Goal: Information Seeking & Learning: Compare options

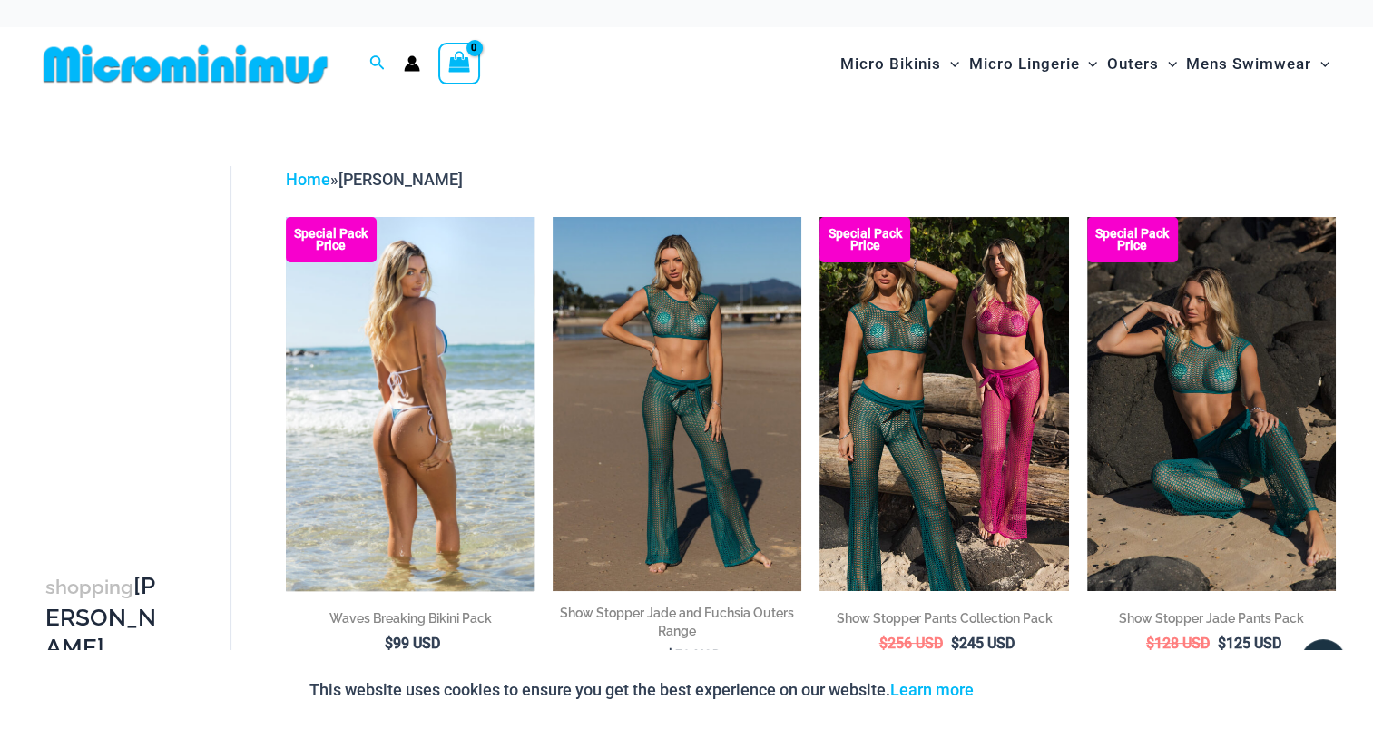
click at [432, 348] on img at bounding box center [410, 403] width 249 height 373
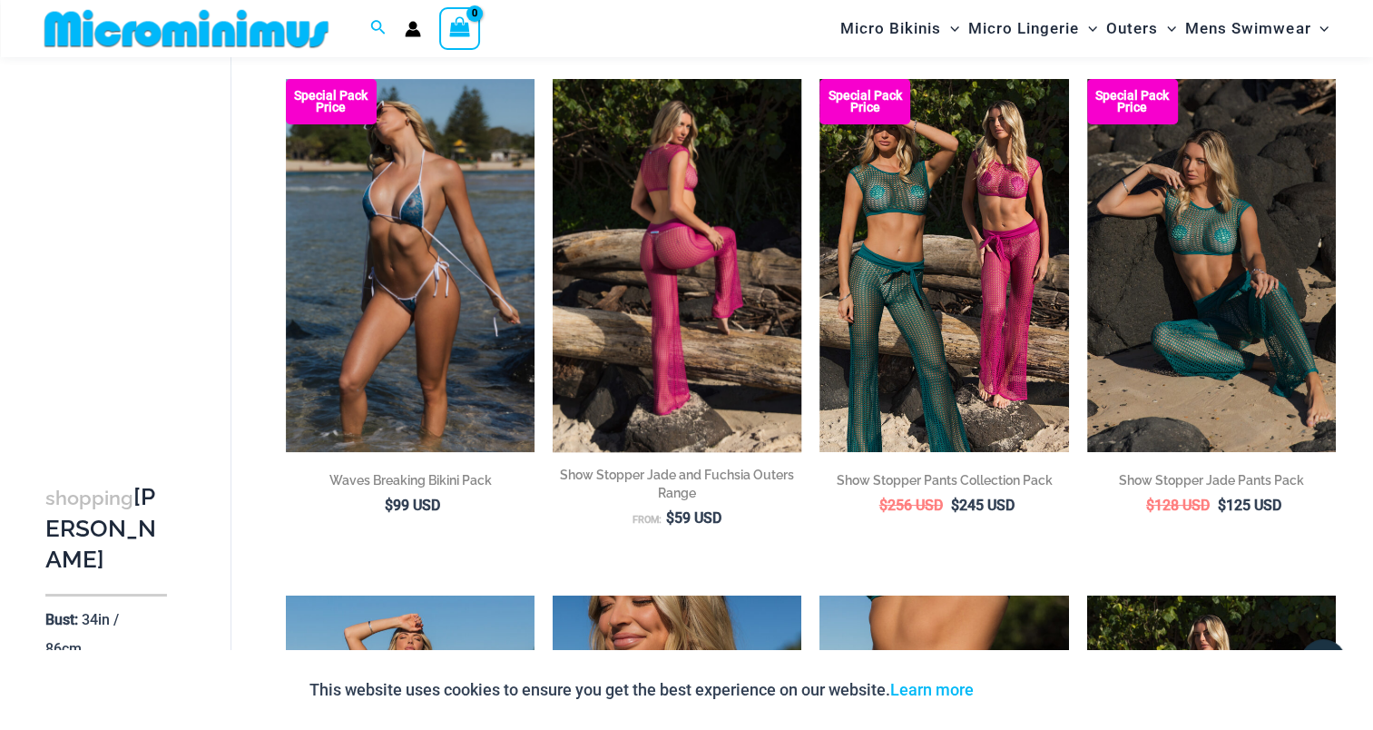
scroll to position [165, 0]
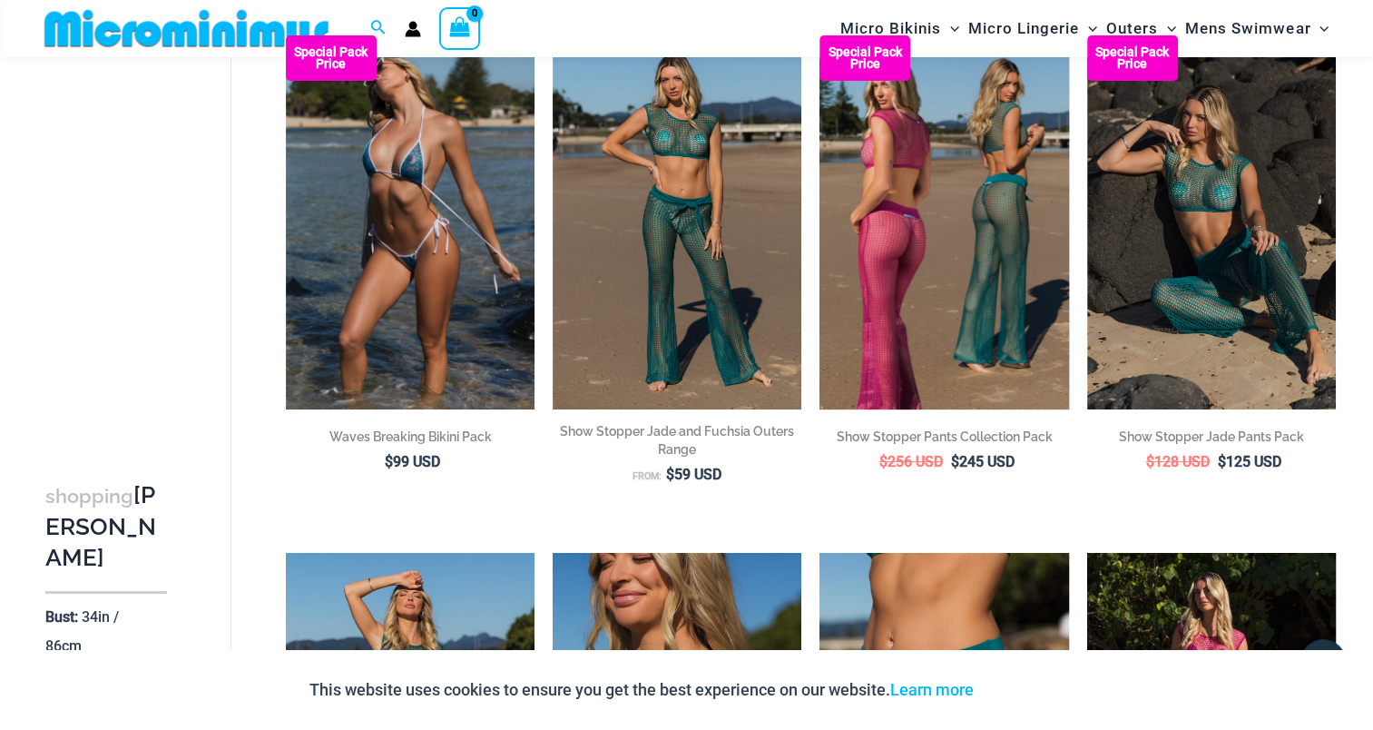
click at [932, 250] on img at bounding box center [943, 221] width 249 height 373
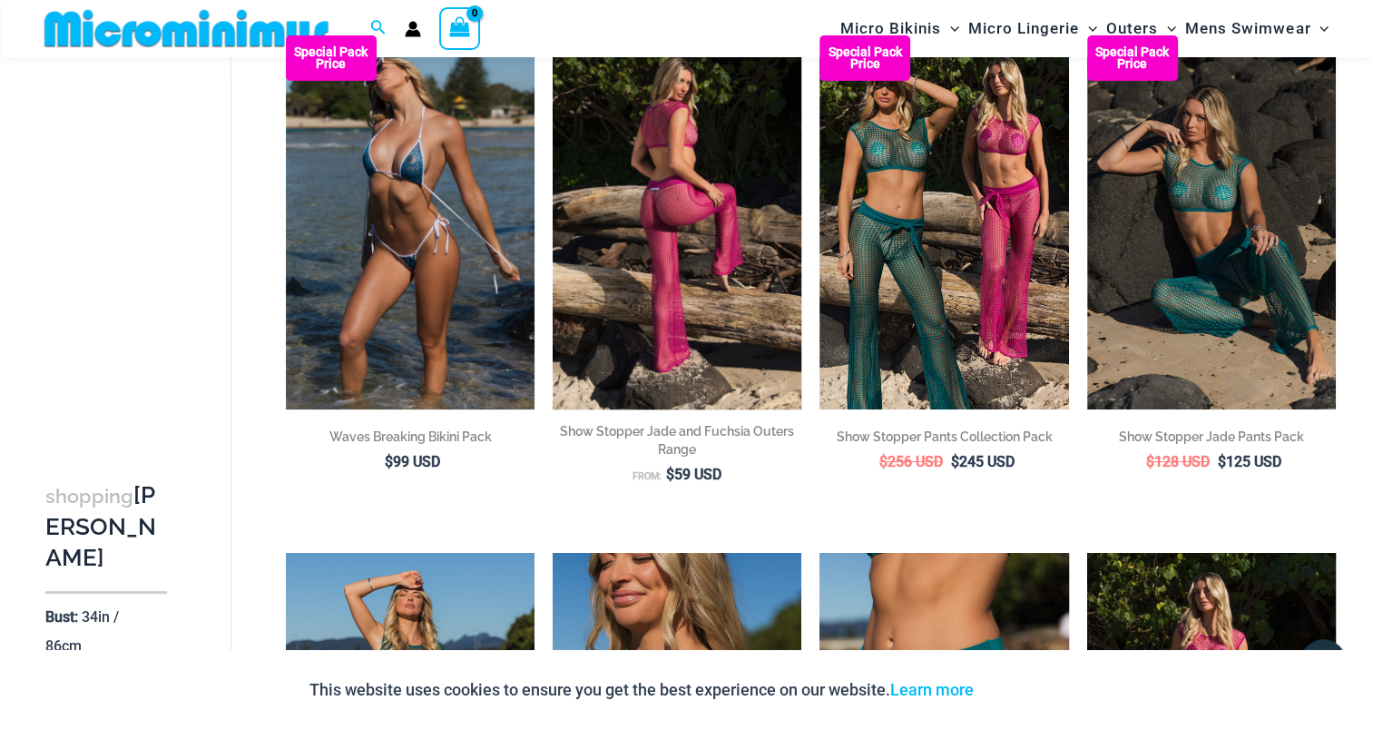
click at [706, 151] on img at bounding box center [677, 221] width 249 height 373
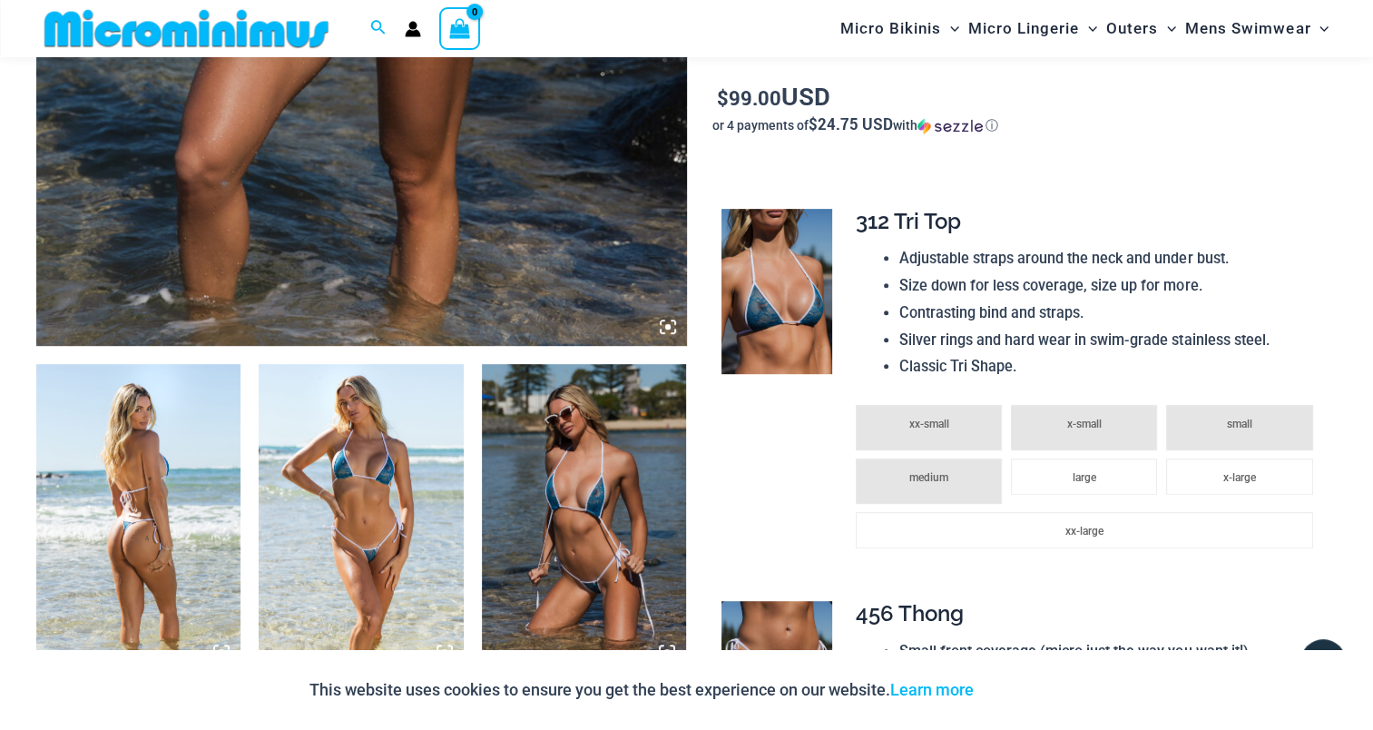
scroll to position [817, 0]
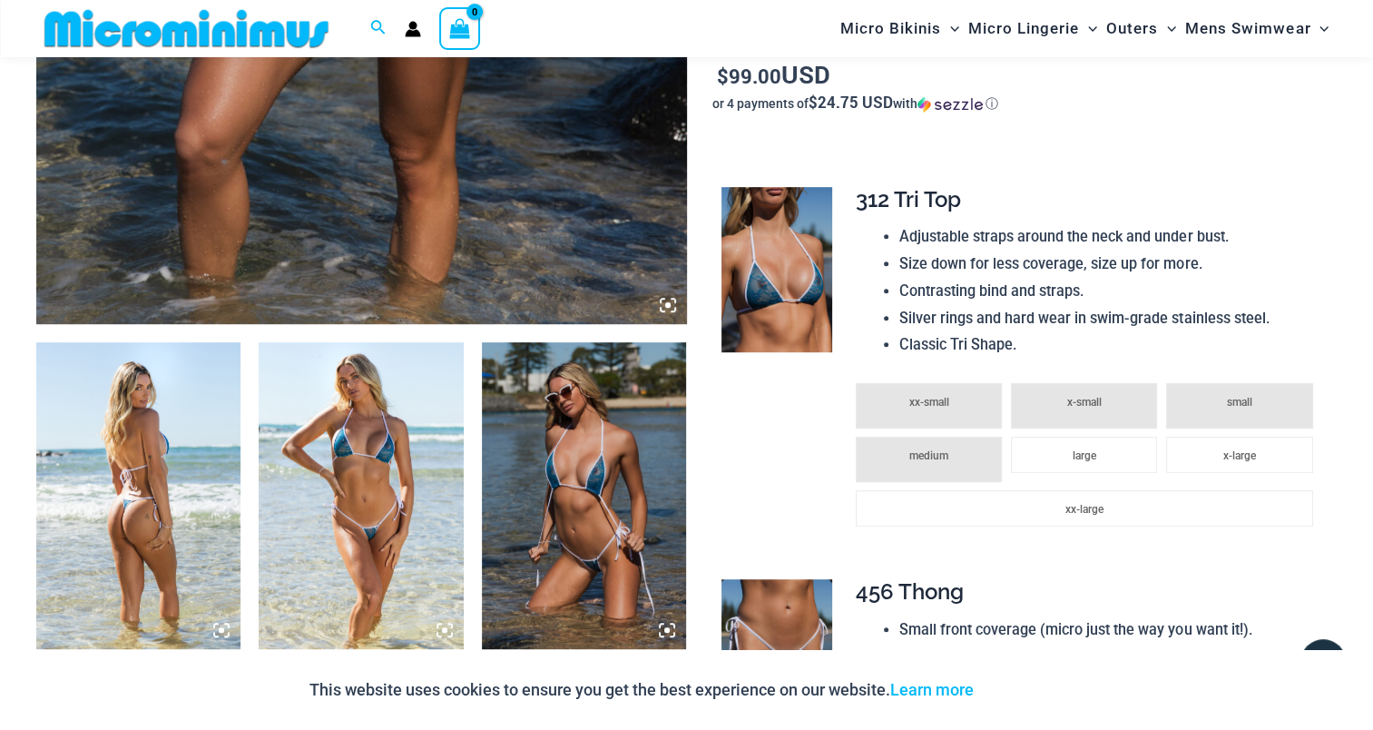
click at [145, 439] on img at bounding box center [138, 495] width 204 height 307
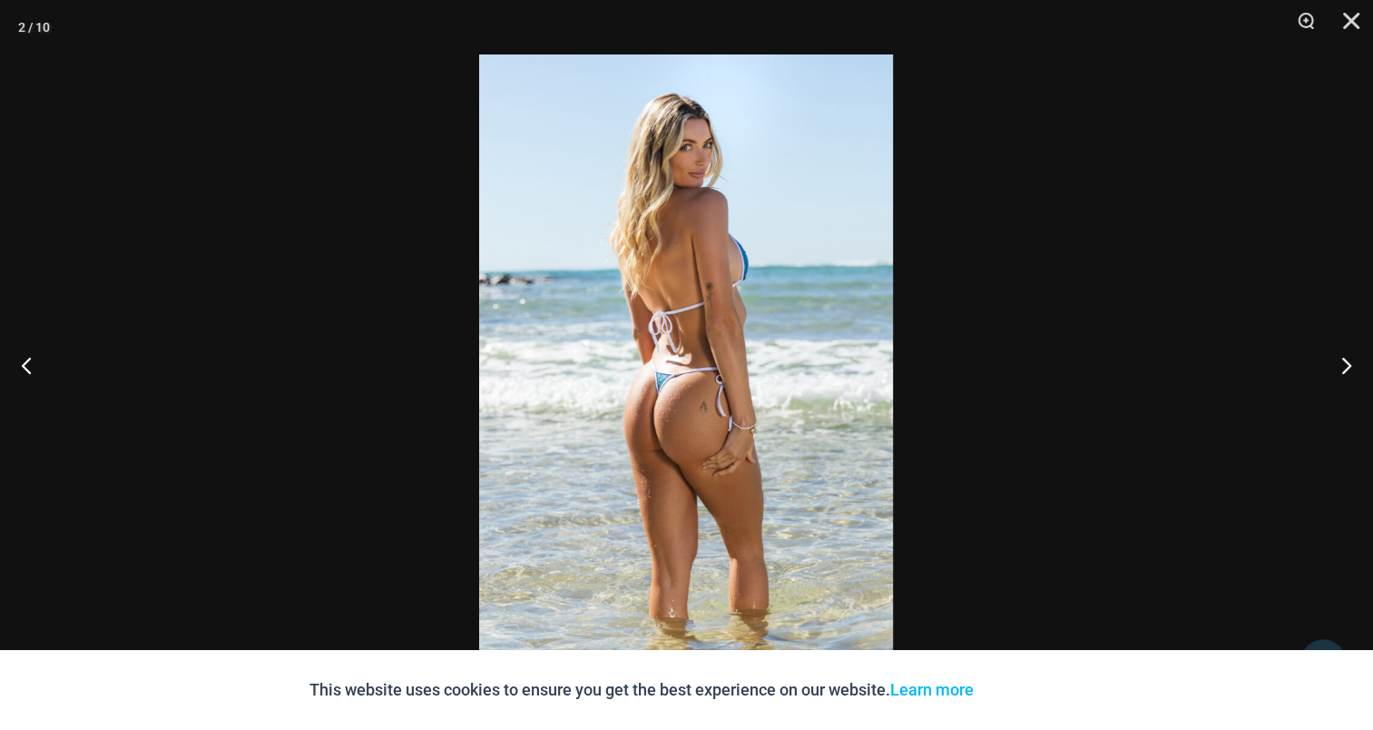
click at [711, 323] on img at bounding box center [686, 364] width 414 height 621
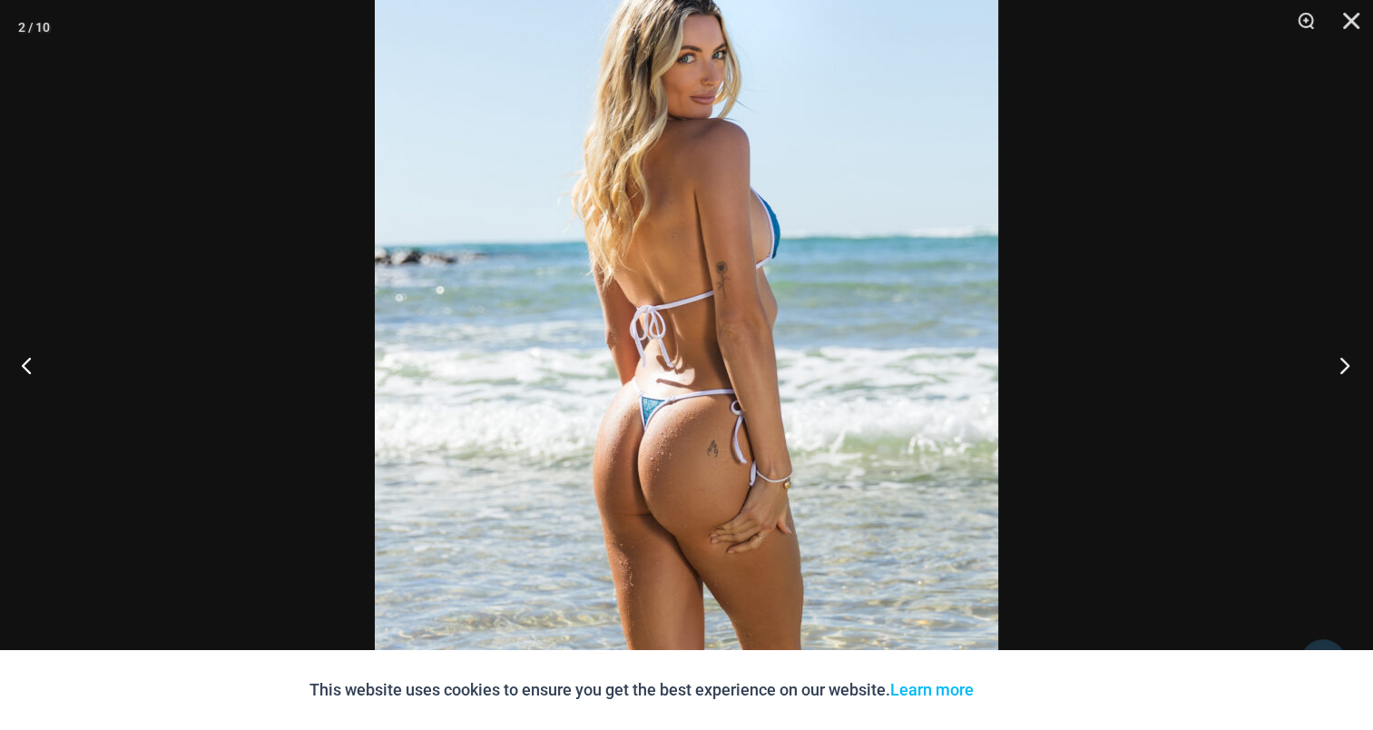
click at [1340, 365] on button "Next" at bounding box center [1339, 364] width 68 height 91
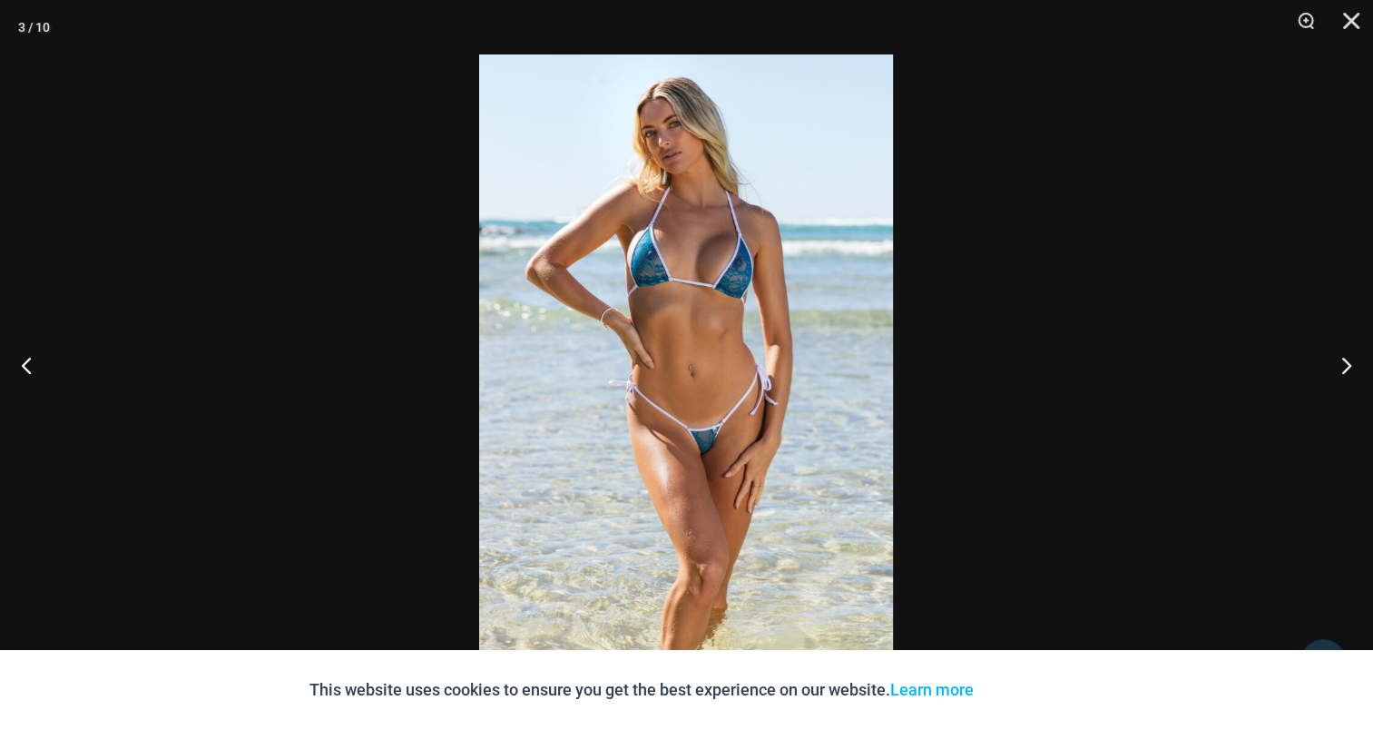
click at [705, 269] on img at bounding box center [686, 364] width 414 height 621
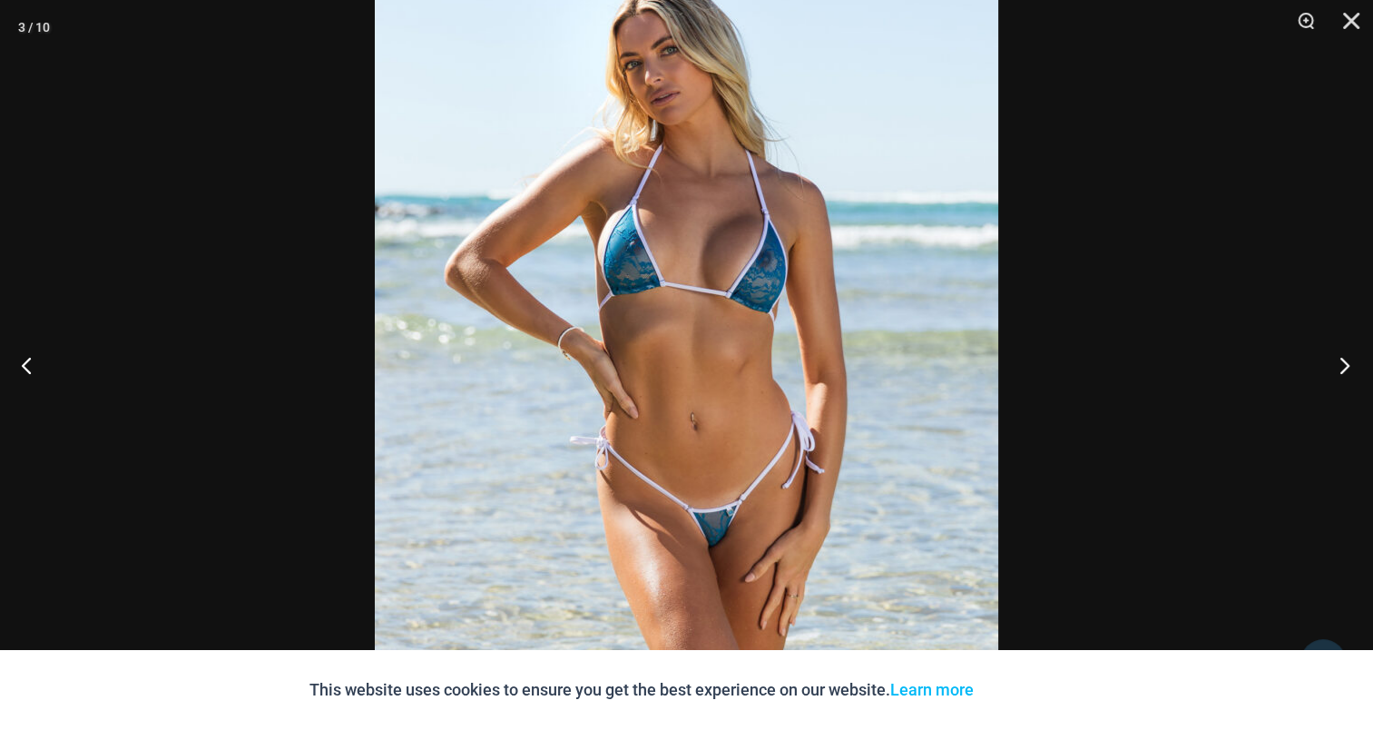
click at [1345, 364] on button "Next" at bounding box center [1339, 364] width 68 height 91
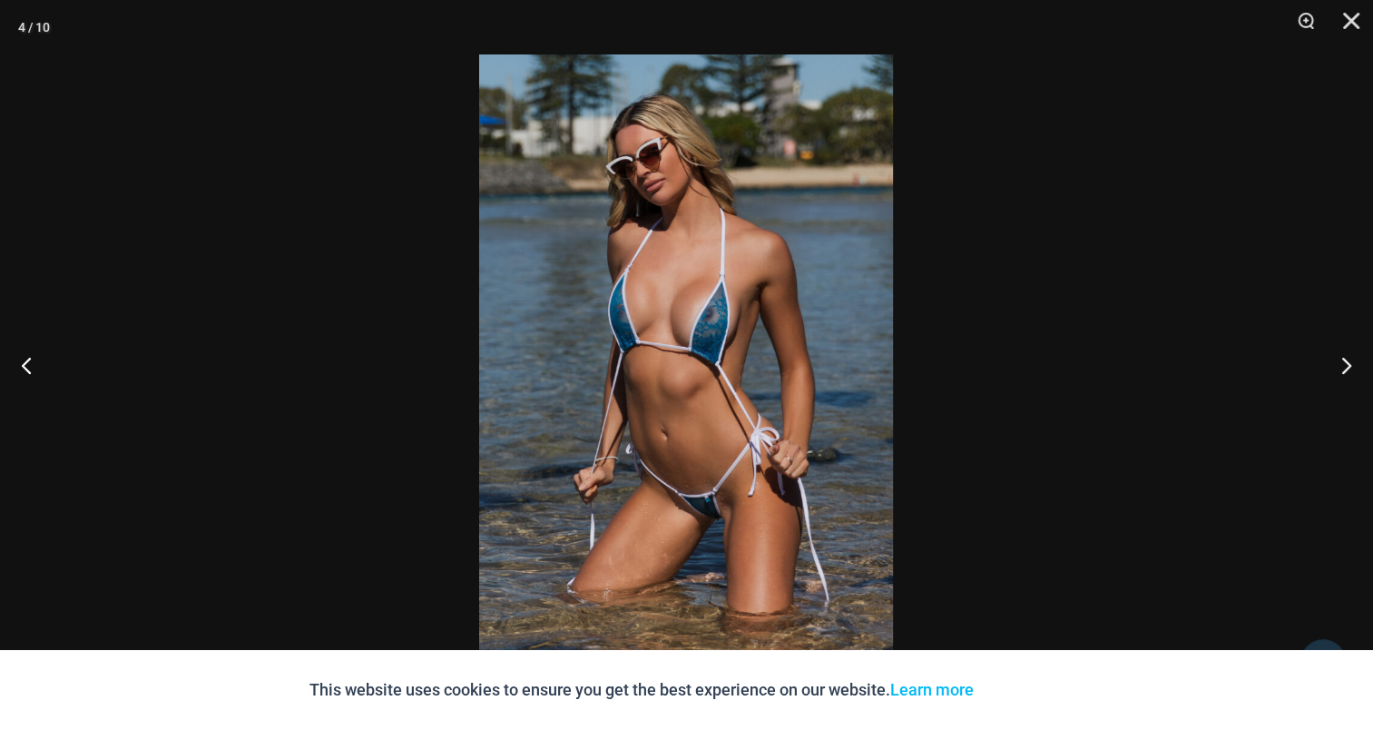
click at [721, 290] on img at bounding box center [686, 364] width 414 height 621
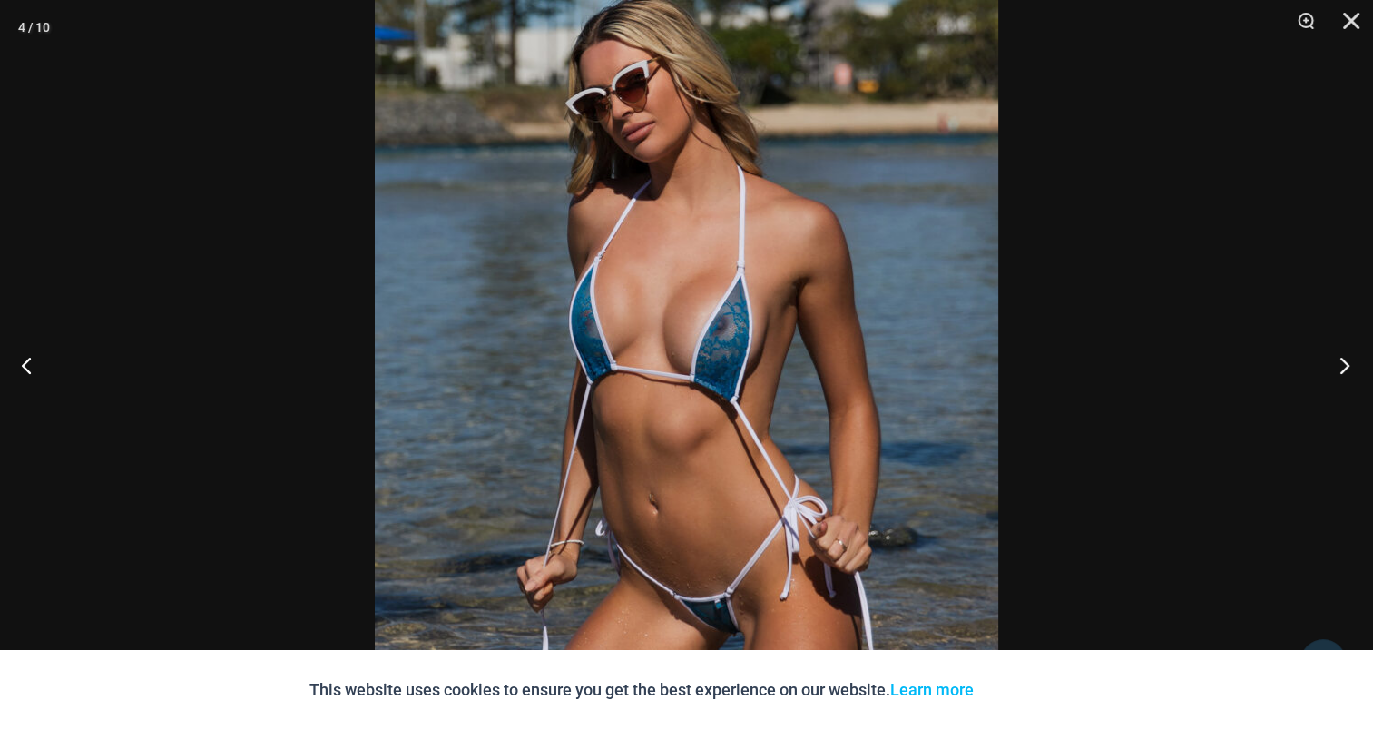
click at [1349, 362] on button "Next" at bounding box center [1339, 364] width 68 height 91
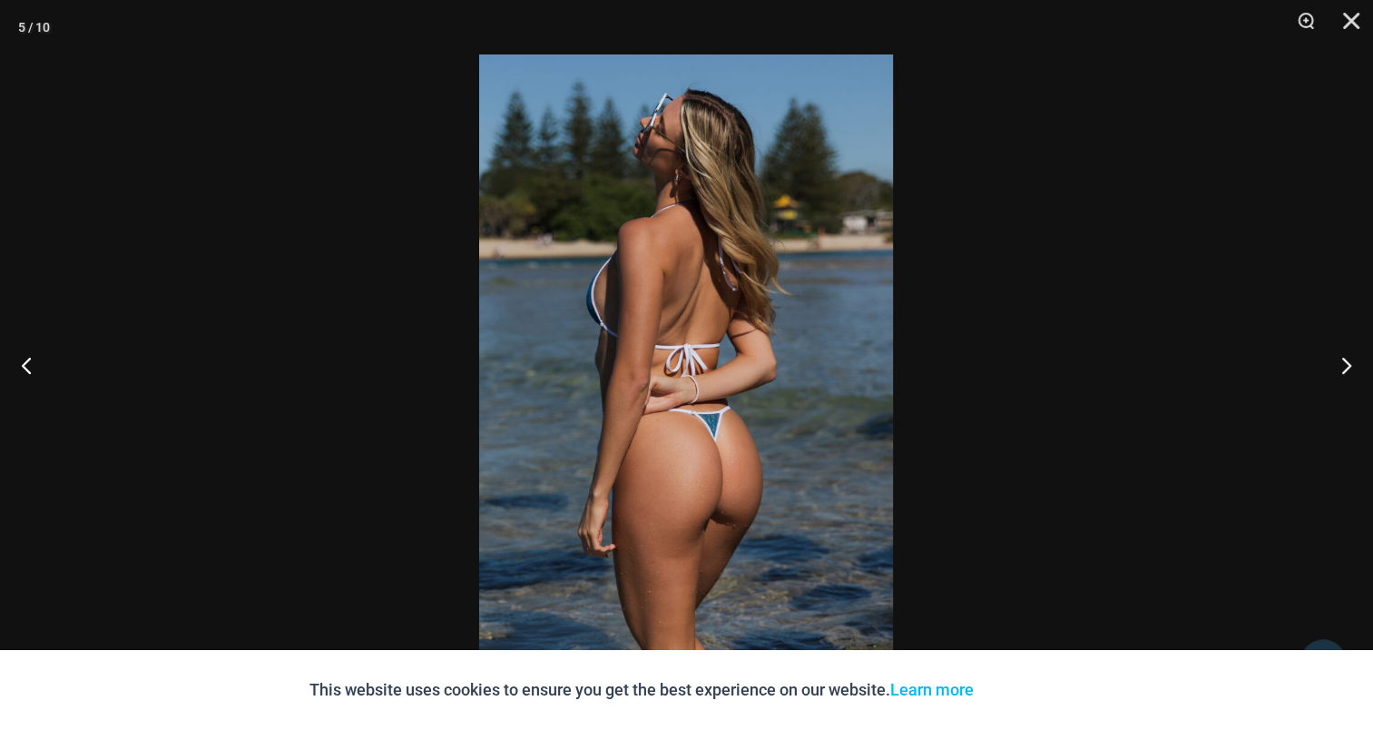
click at [677, 327] on img at bounding box center [686, 364] width 414 height 621
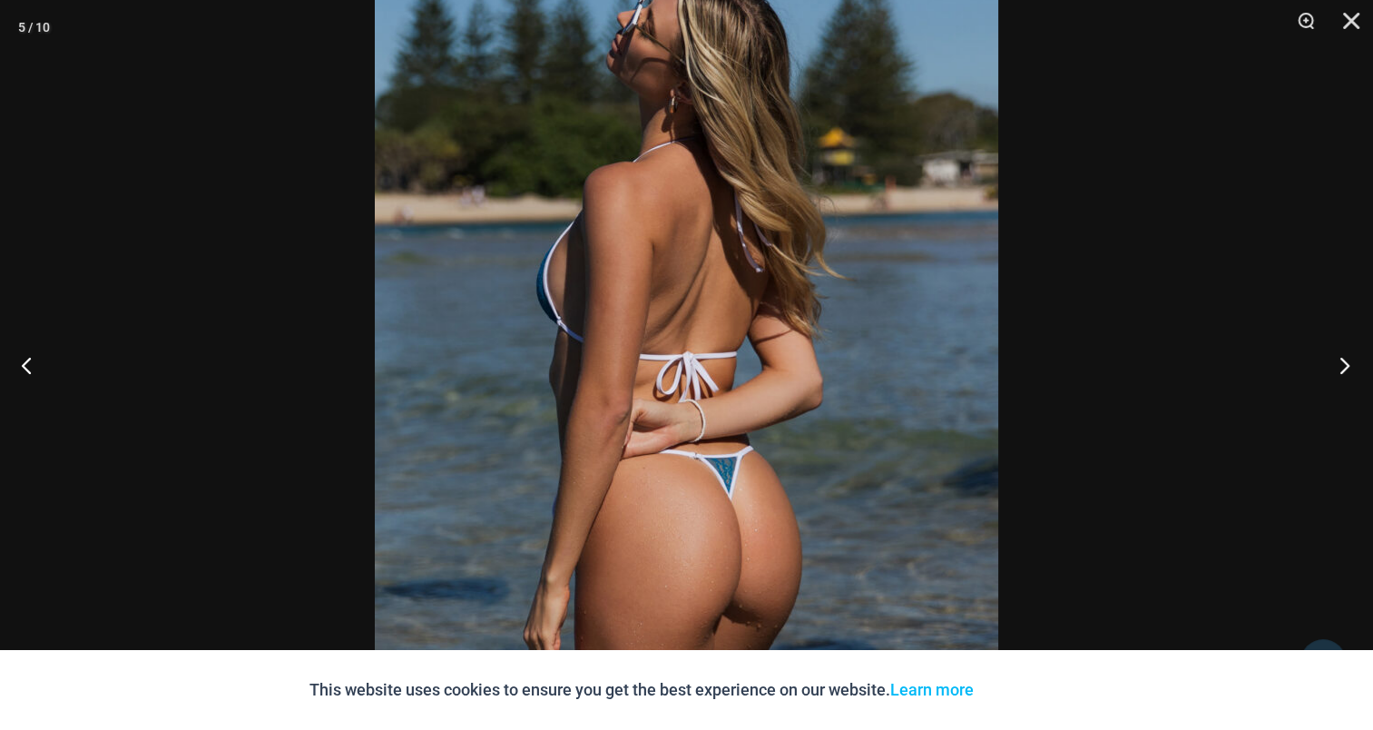
click at [1344, 363] on button "Next" at bounding box center [1339, 364] width 68 height 91
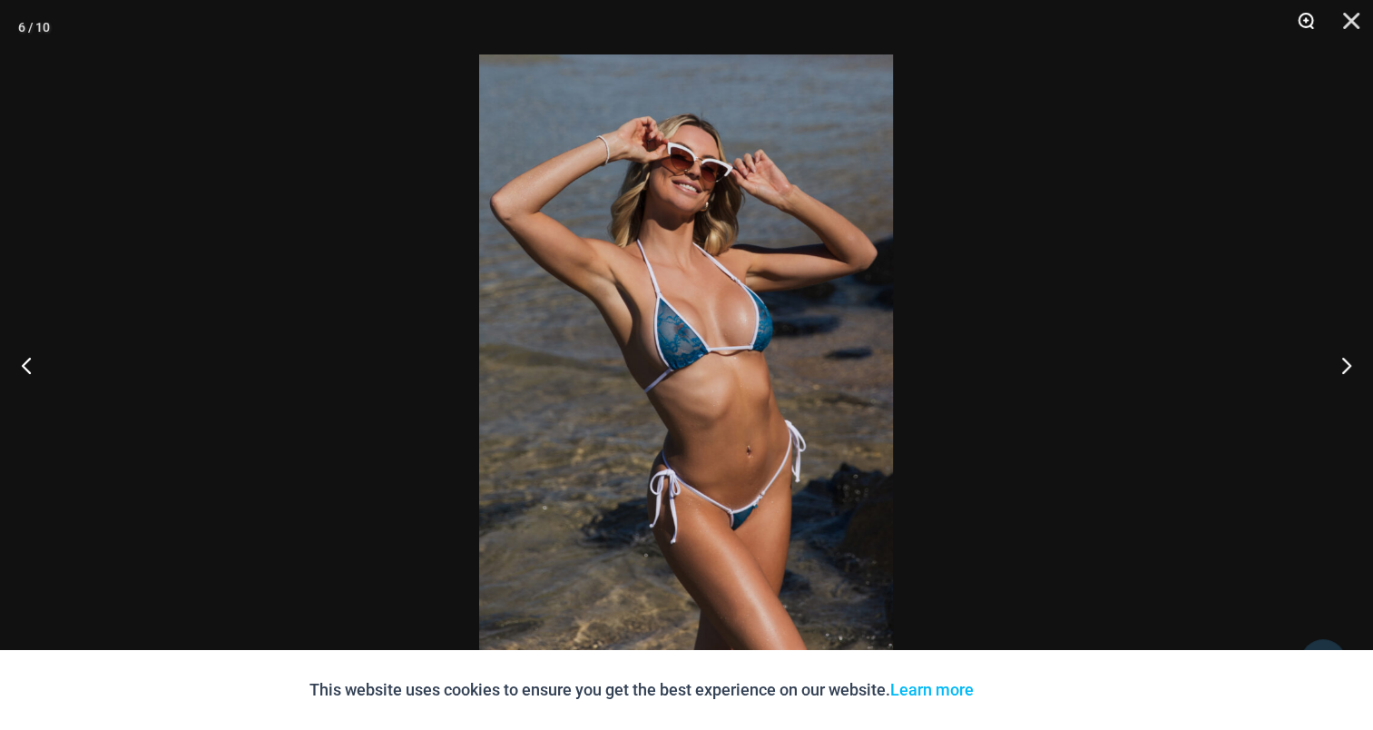
click at [1304, 17] on button "Zoom" at bounding box center [1299, 27] width 45 height 54
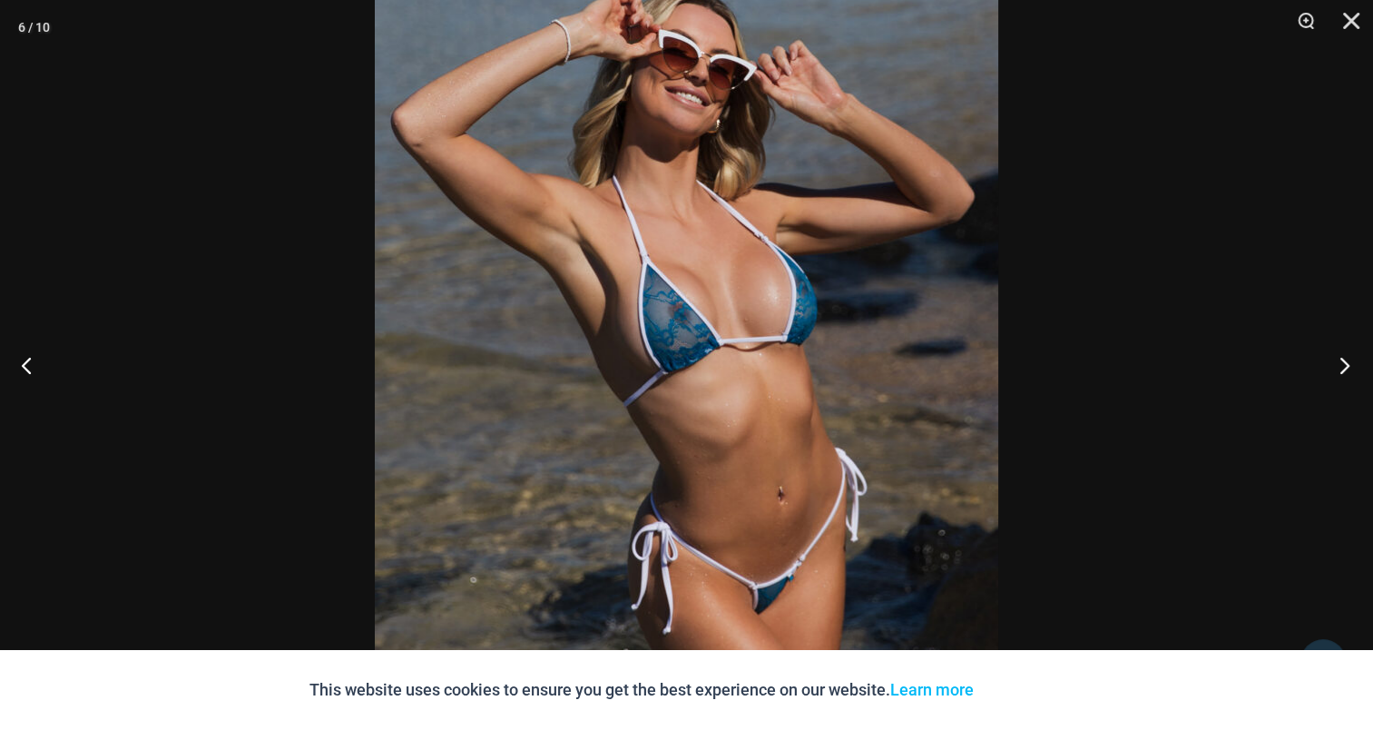
click at [1341, 358] on button "Next" at bounding box center [1339, 364] width 68 height 91
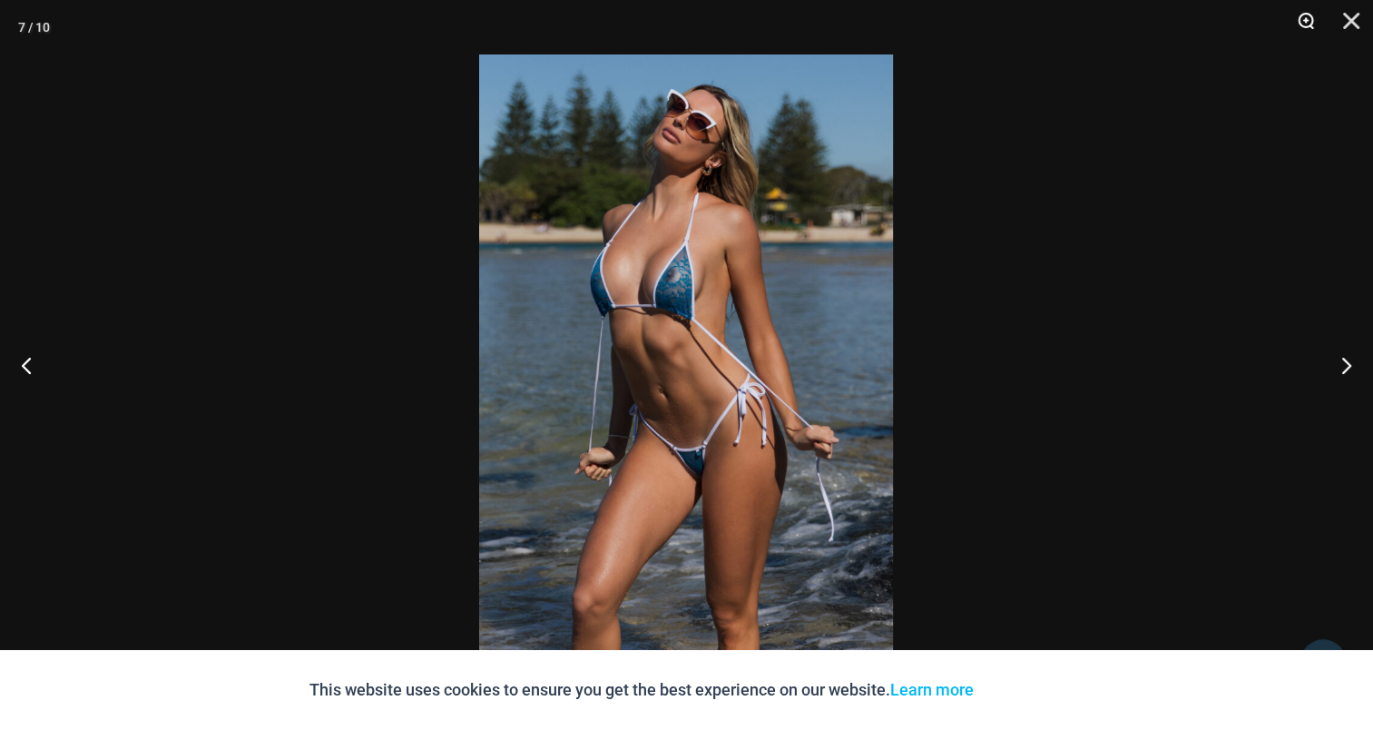
click at [1306, 15] on button "Zoom" at bounding box center [1299, 27] width 45 height 54
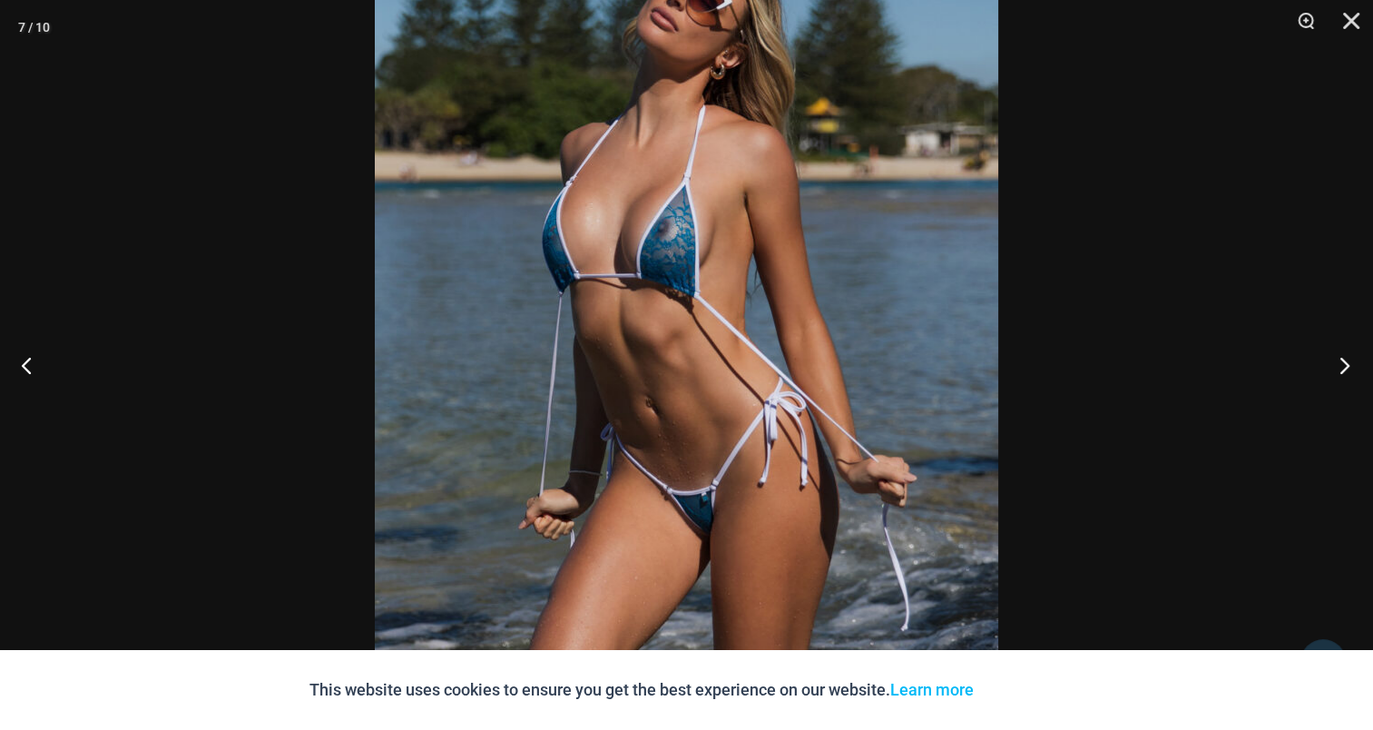
click at [1347, 360] on button "Next" at bounding box center [1339, 364] width 68 height 91
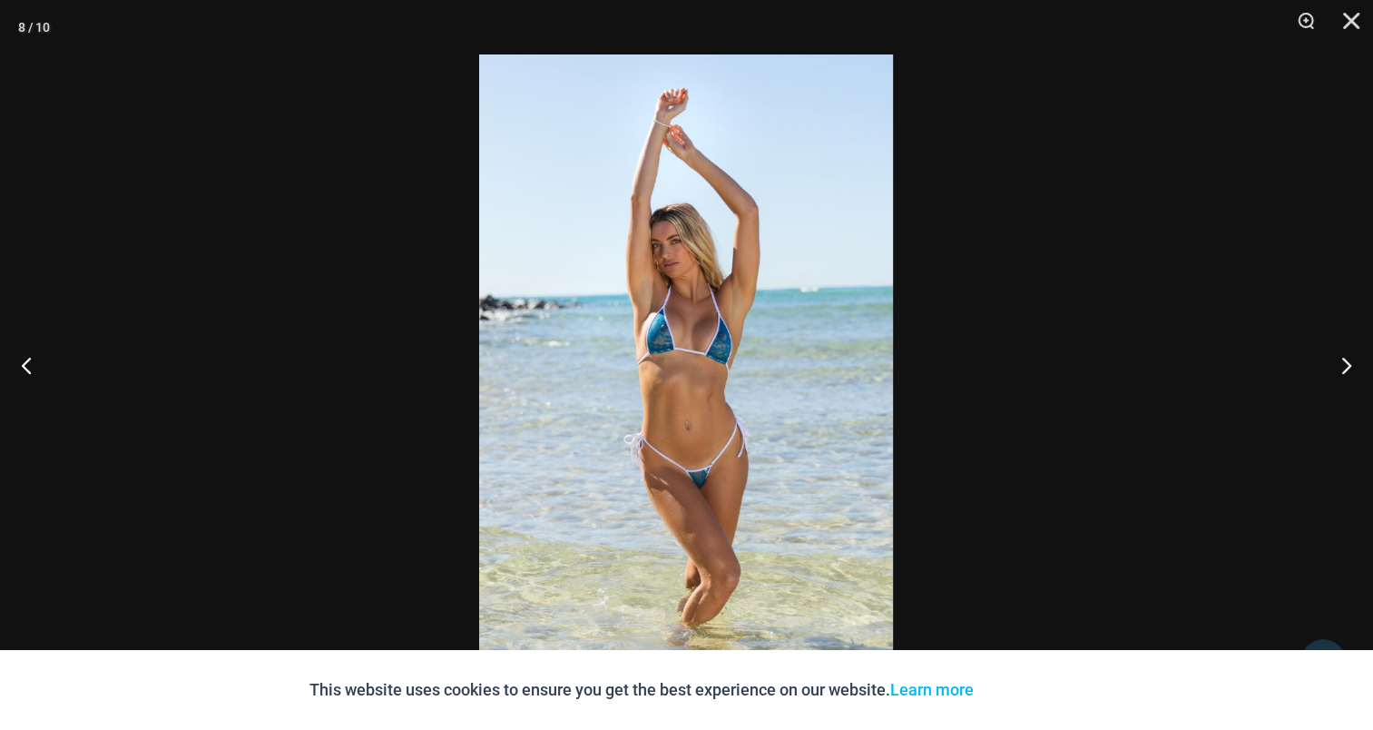
click at [751, 310] on img at bounding box center [686, 364] width 414 height 621
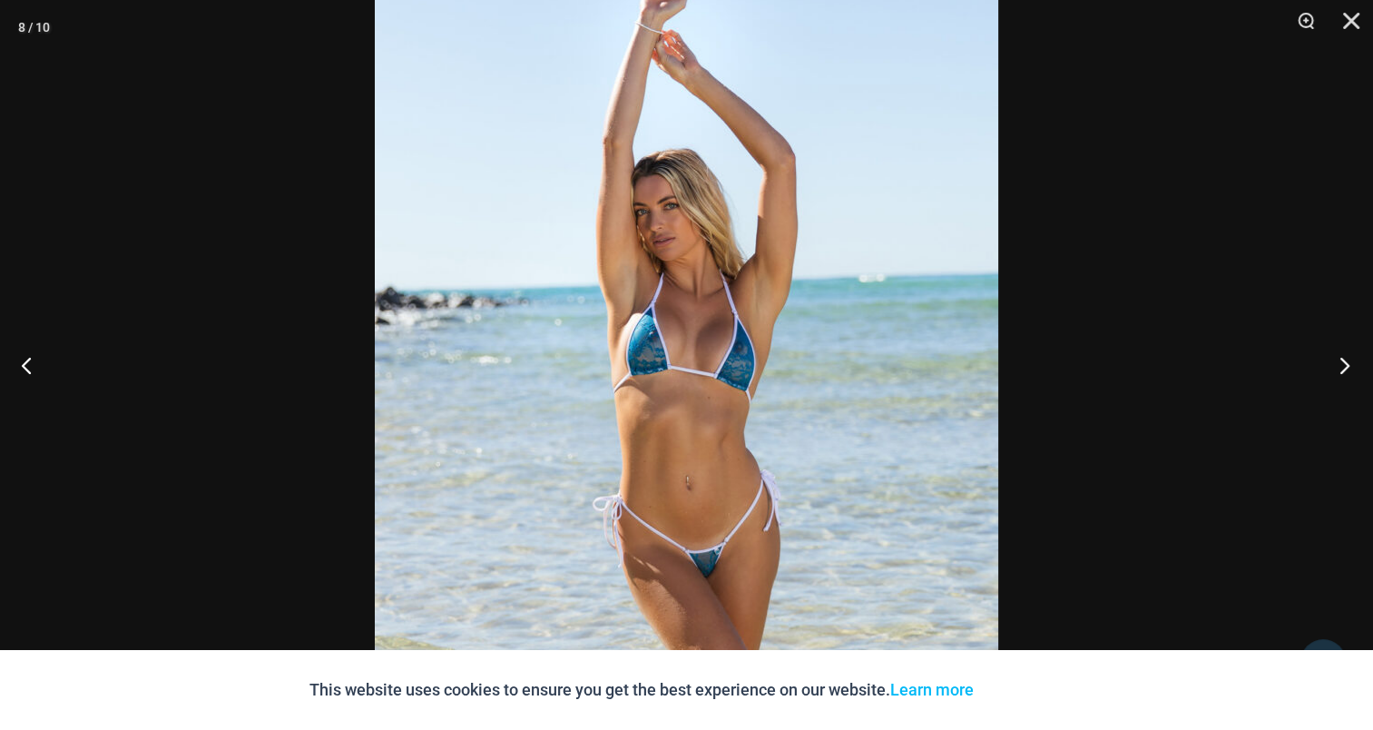
click at [1358, 359] on button "Next" at bounding box center [1339, 364] width 68 height 91
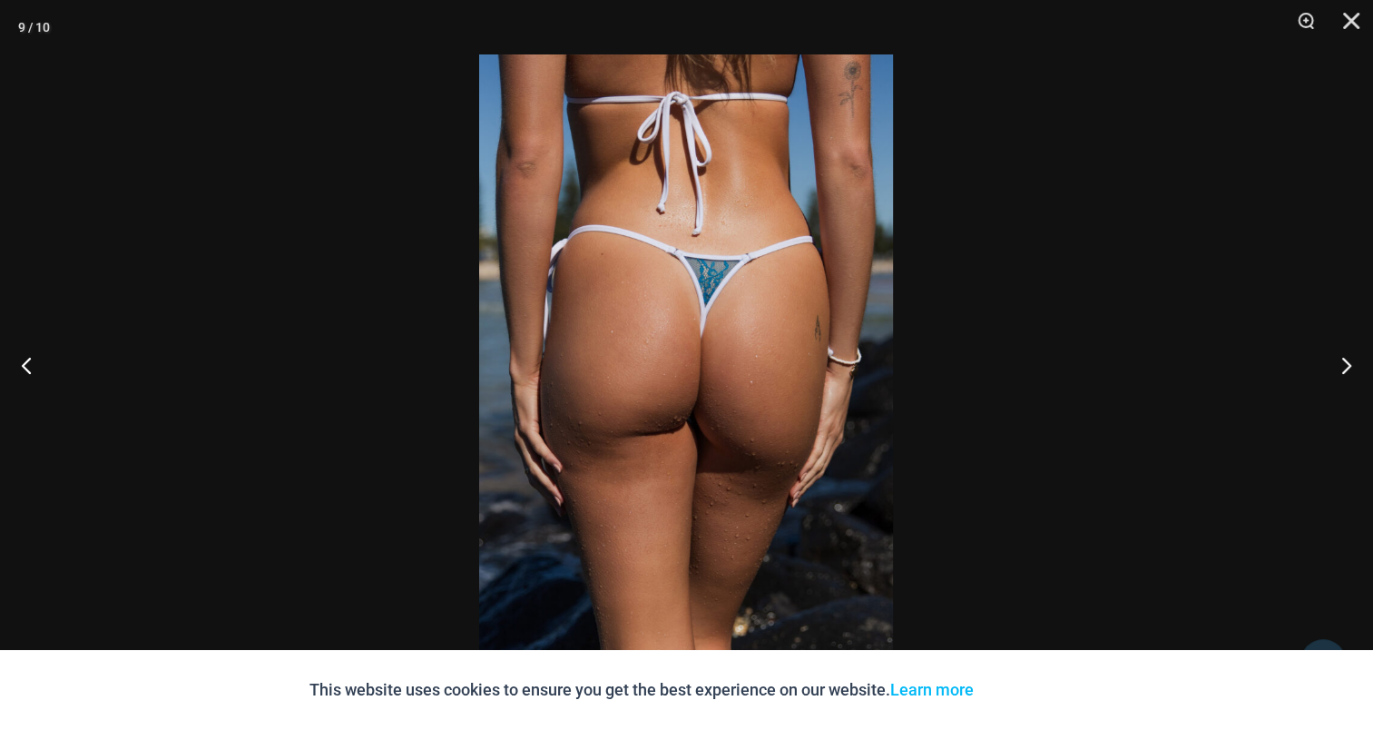
click at [680, 270] on img at bounding box center [686, 364] width 414 height 621
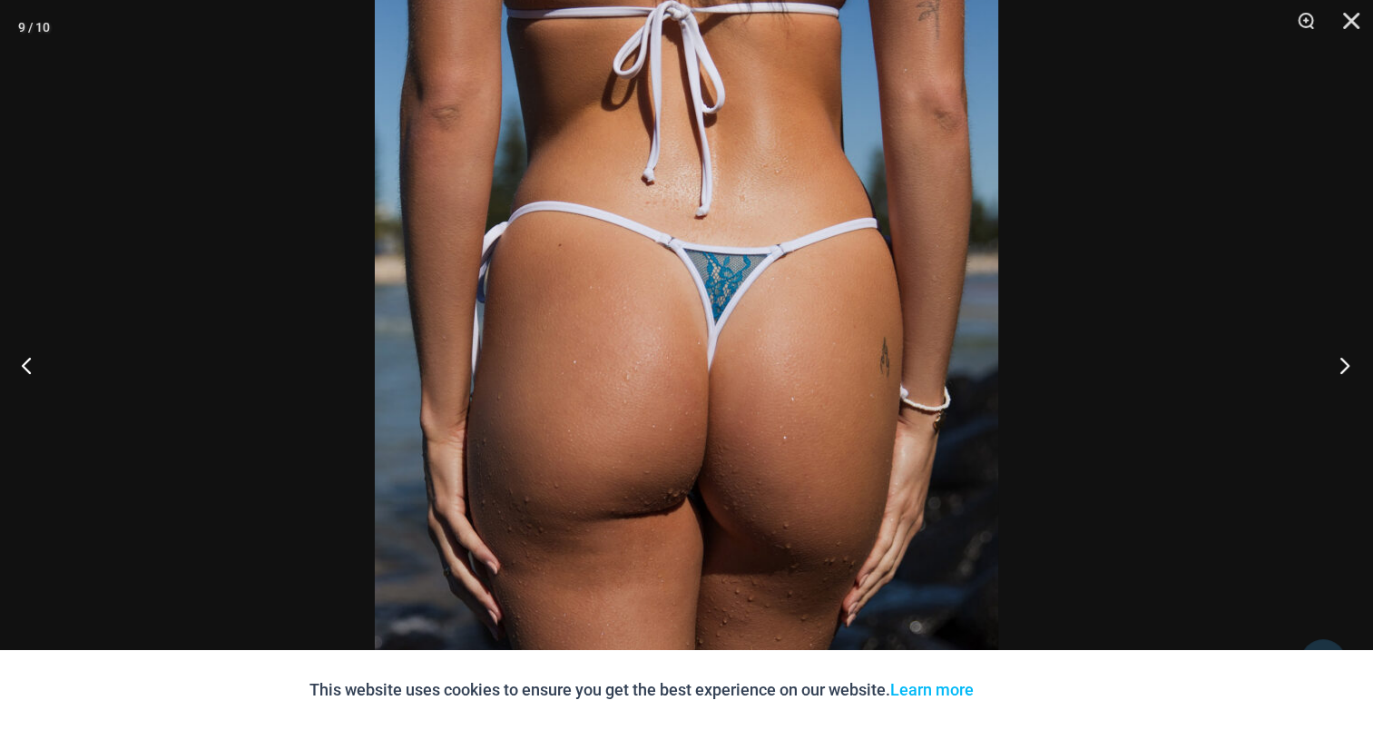
click at [1340, 359] on button "Next" at bounding box center [1339, 364] width 68 height 91
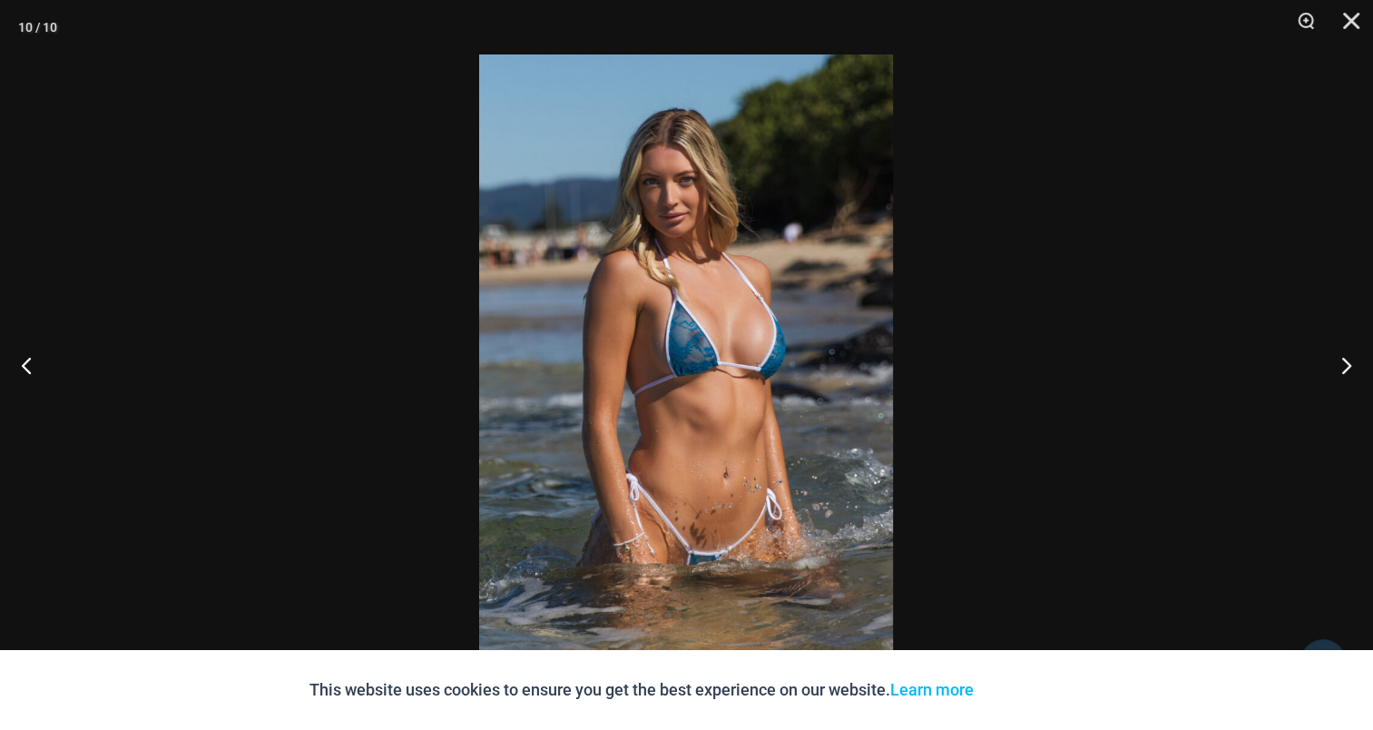
click at [697, 316] on img at bounding box center [686, 364] width 414 height 621
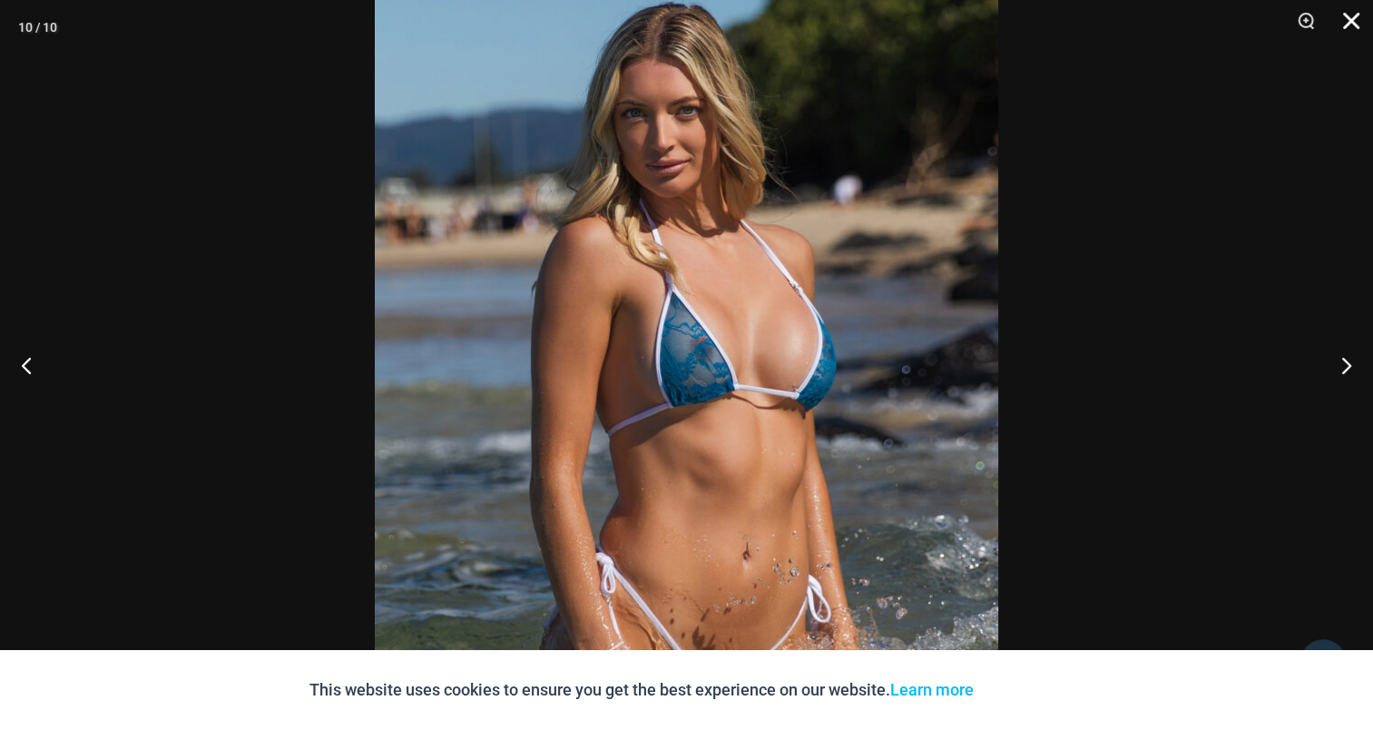
click at [1347, 16] on button "Close" at bounding box center [1344, 27] width 45 height 54
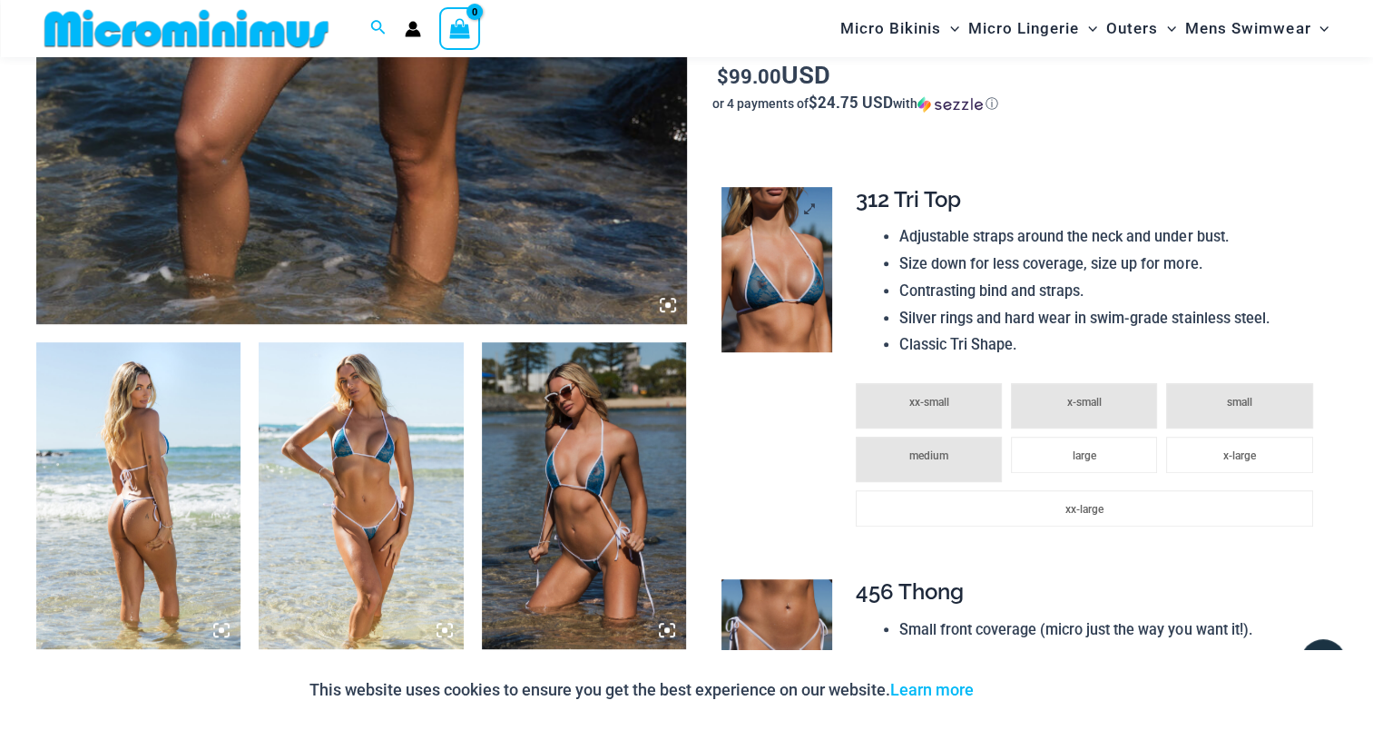
click at [774, 247] on img at bounding box center [776, 269] width 110 height 165
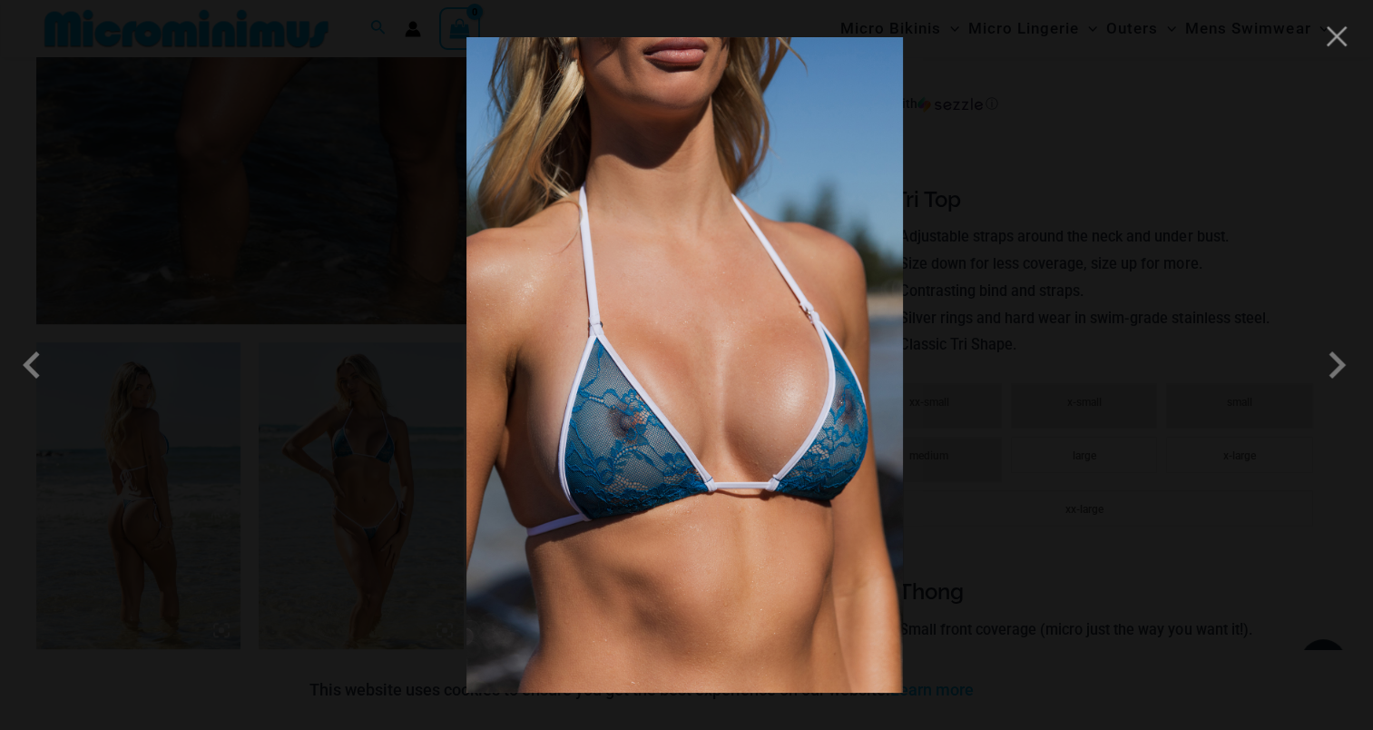
click at [661, 287] on img at bounding box center [684, 364] width 436 height 655
click at [1339, 372] on span at bounding box center [1336, 365] width 54 height 54
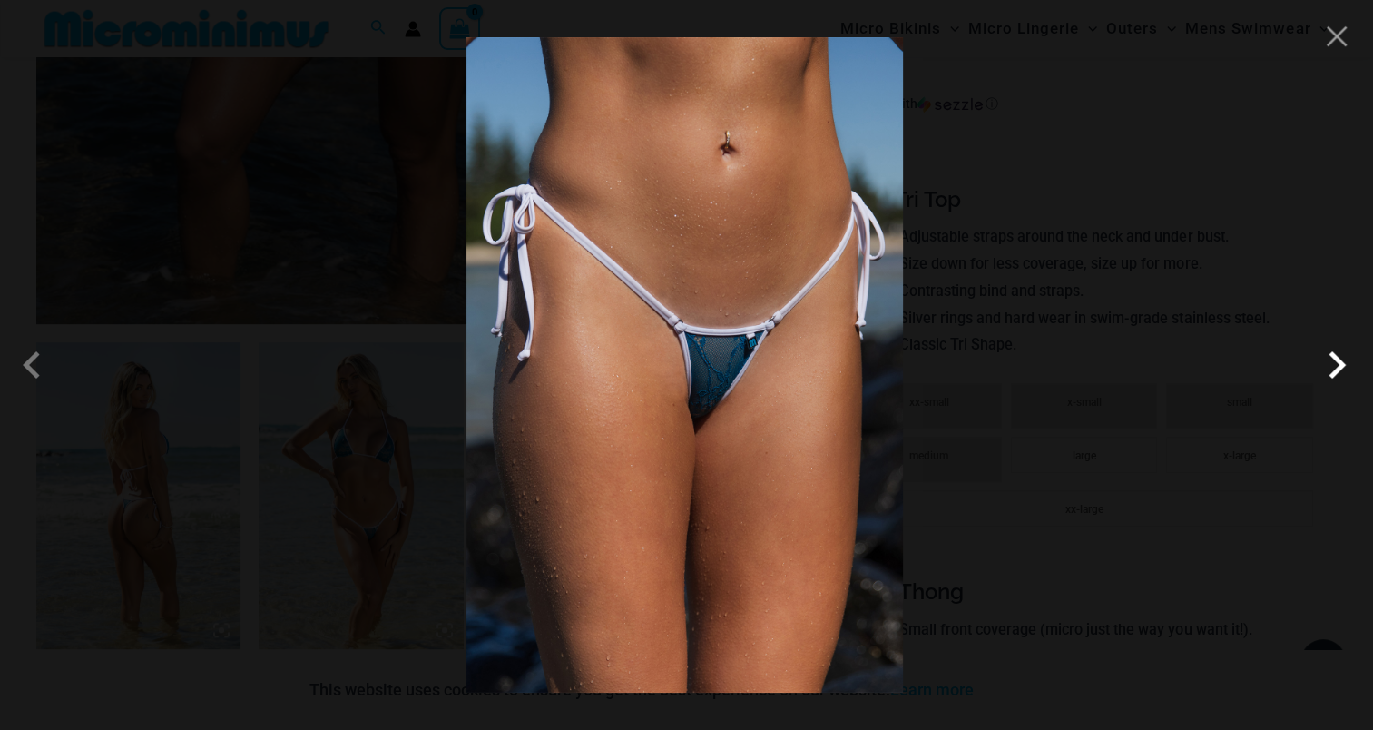
click at [1347, 366] on span at bounding box center [1336, 365] width 54 height 54
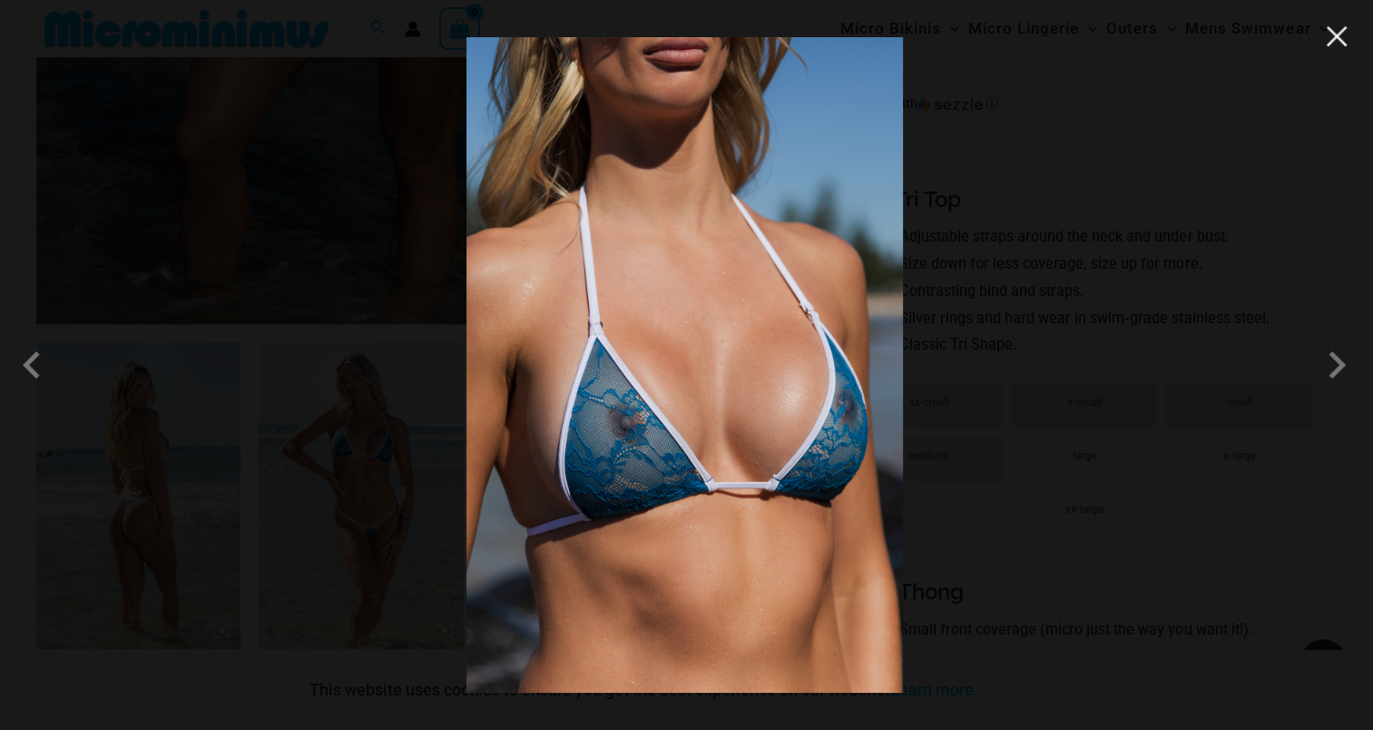
click at [1341, 47] on button "Close" at bounding box center [1336, 36] width 27 height 27
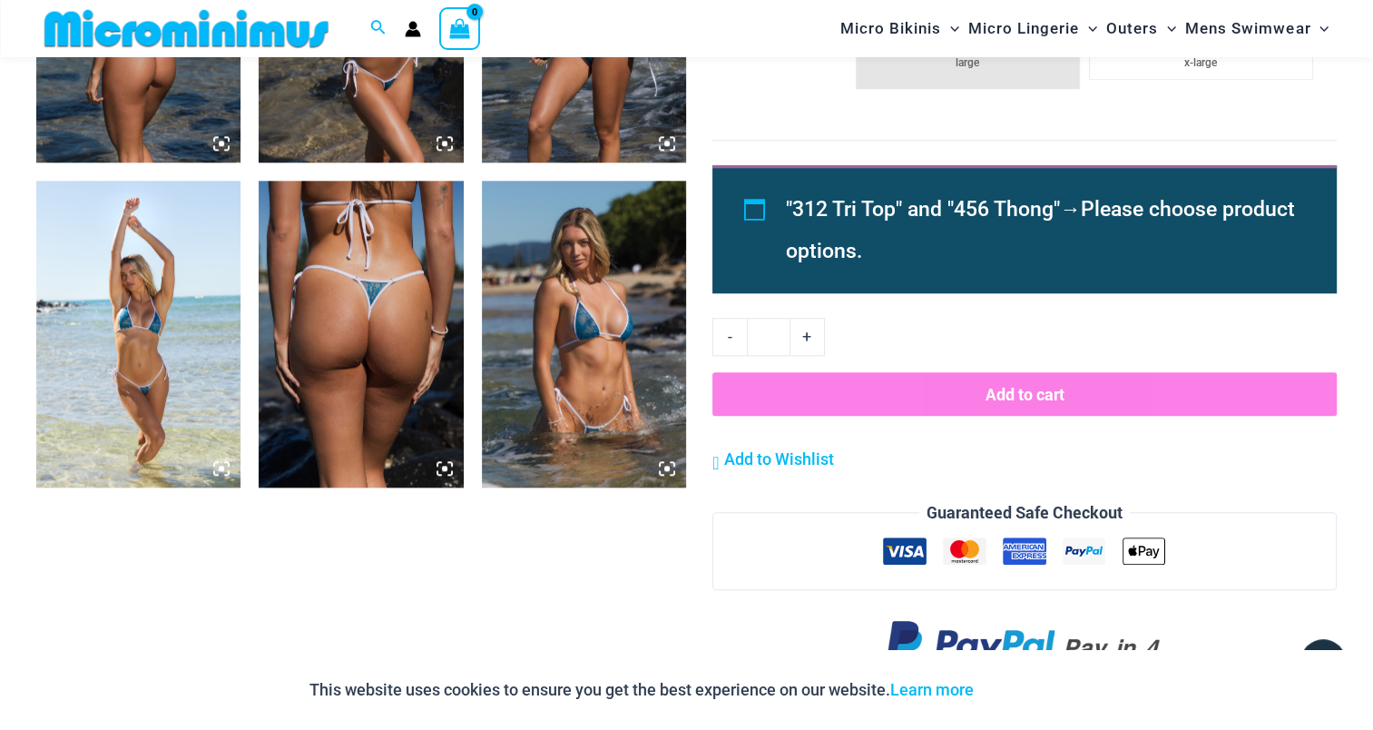
scroll to position [1815, 0]
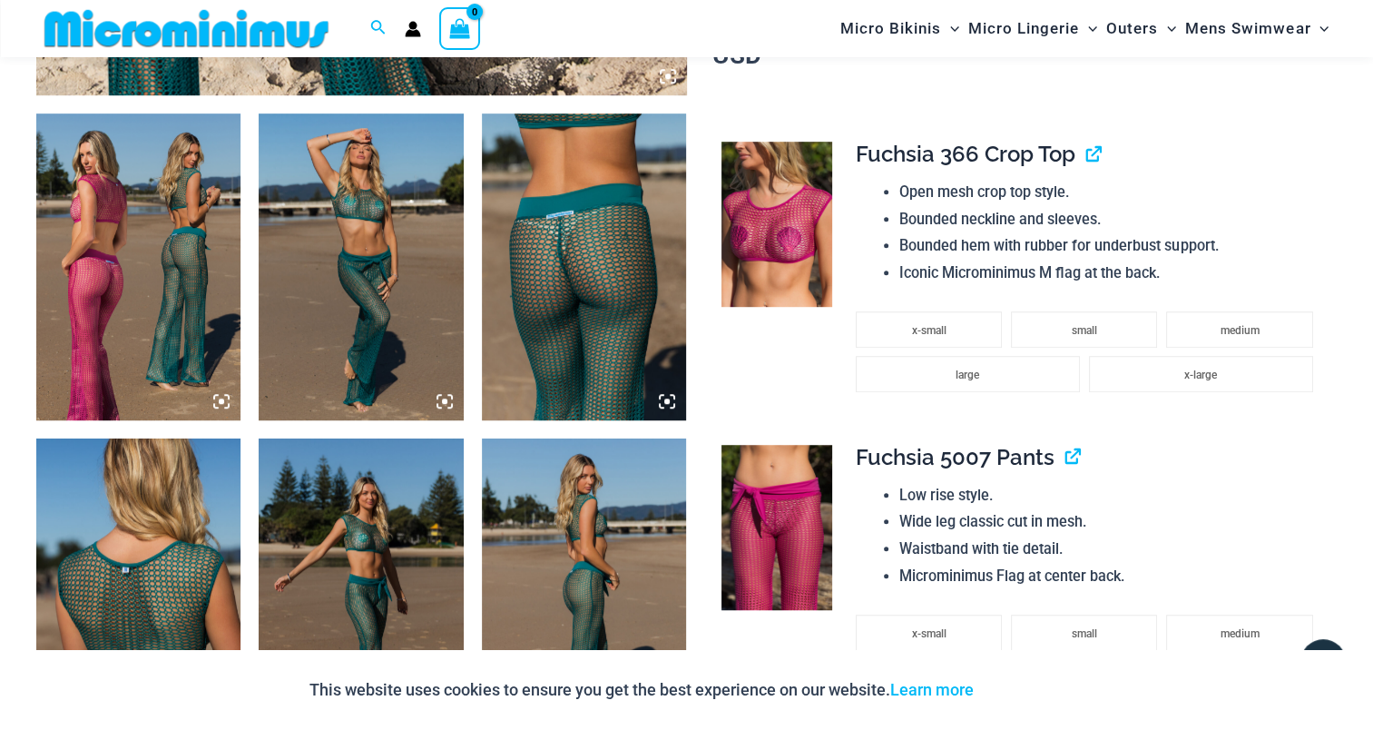
scroll to position [1072, 0]
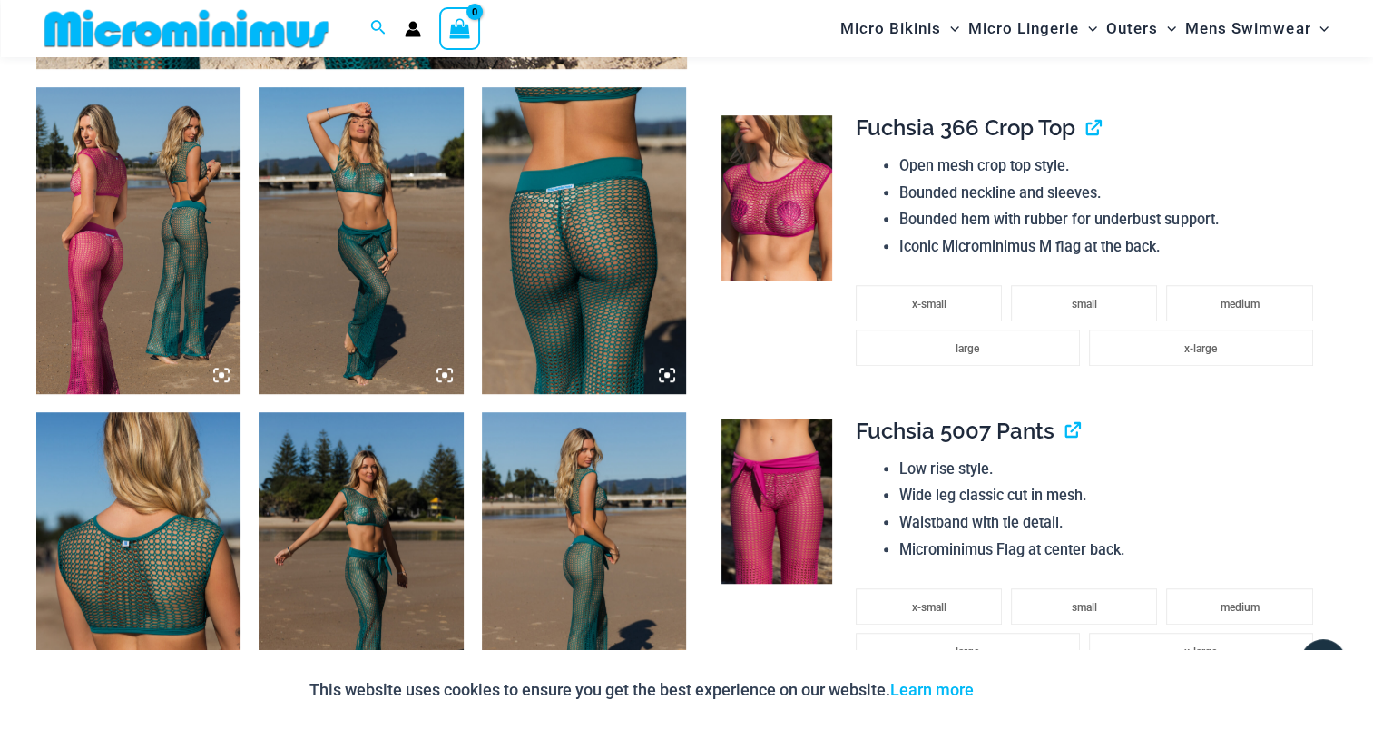
click at [105, 260] on img at bounding box center [138, 240] width 204 height 307
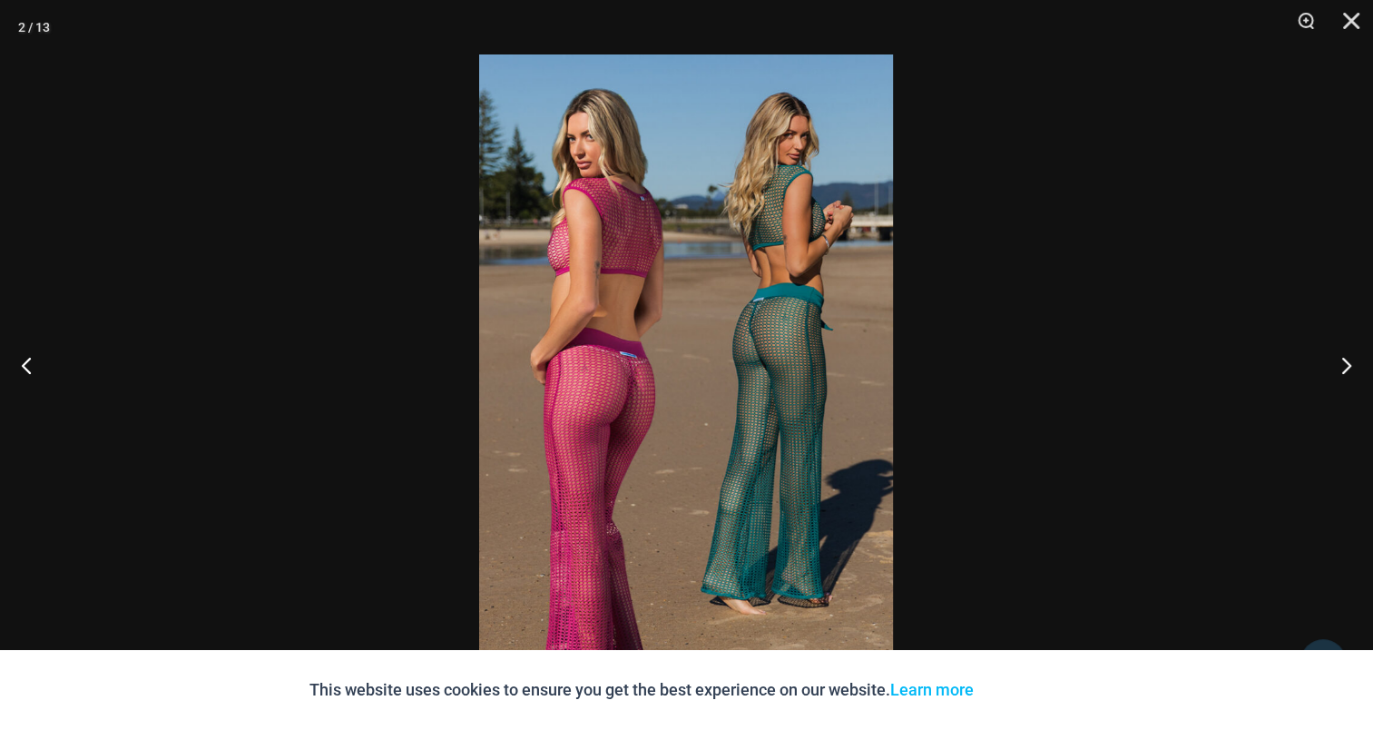
click at [721, 331] on img at bounding box center [686, 364] width 414 height 621
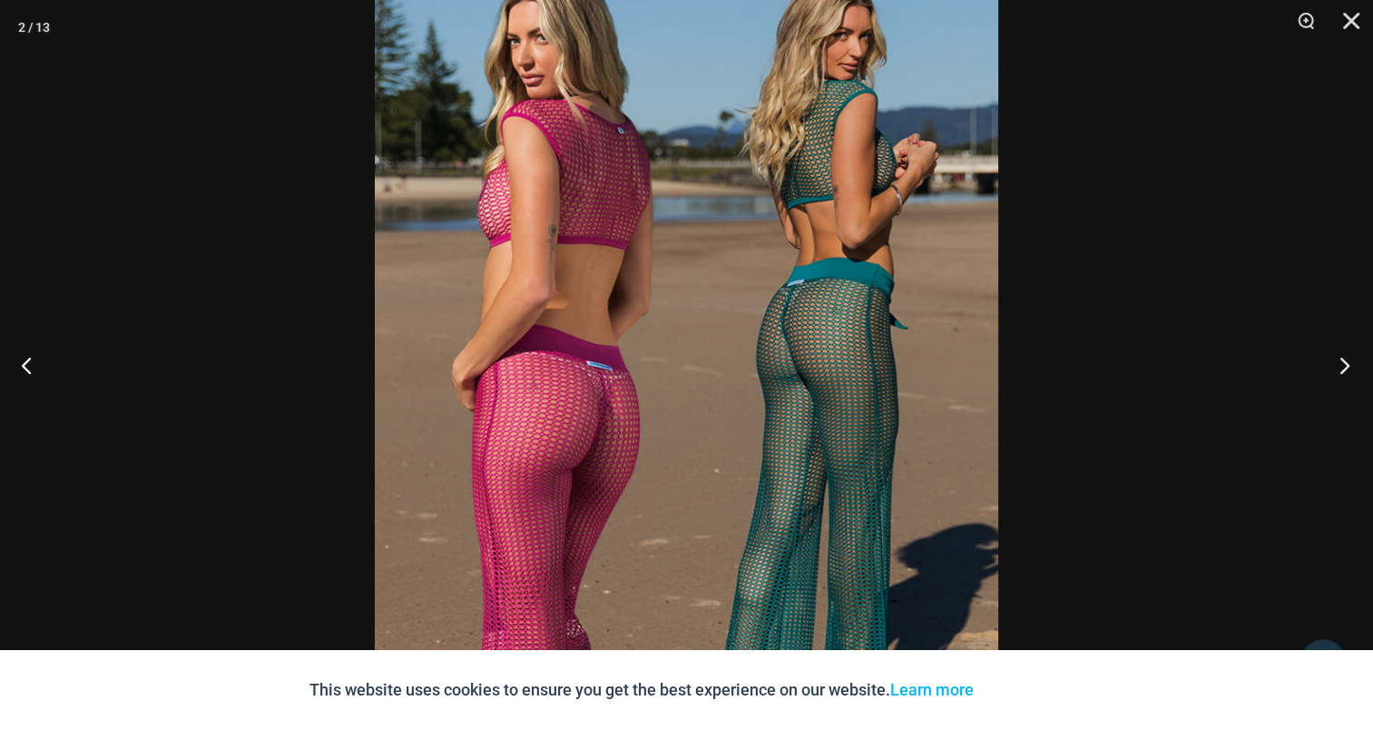
click at [1335, 352] on button "Next" at bounding box center [1339, 364] width 68 height 91
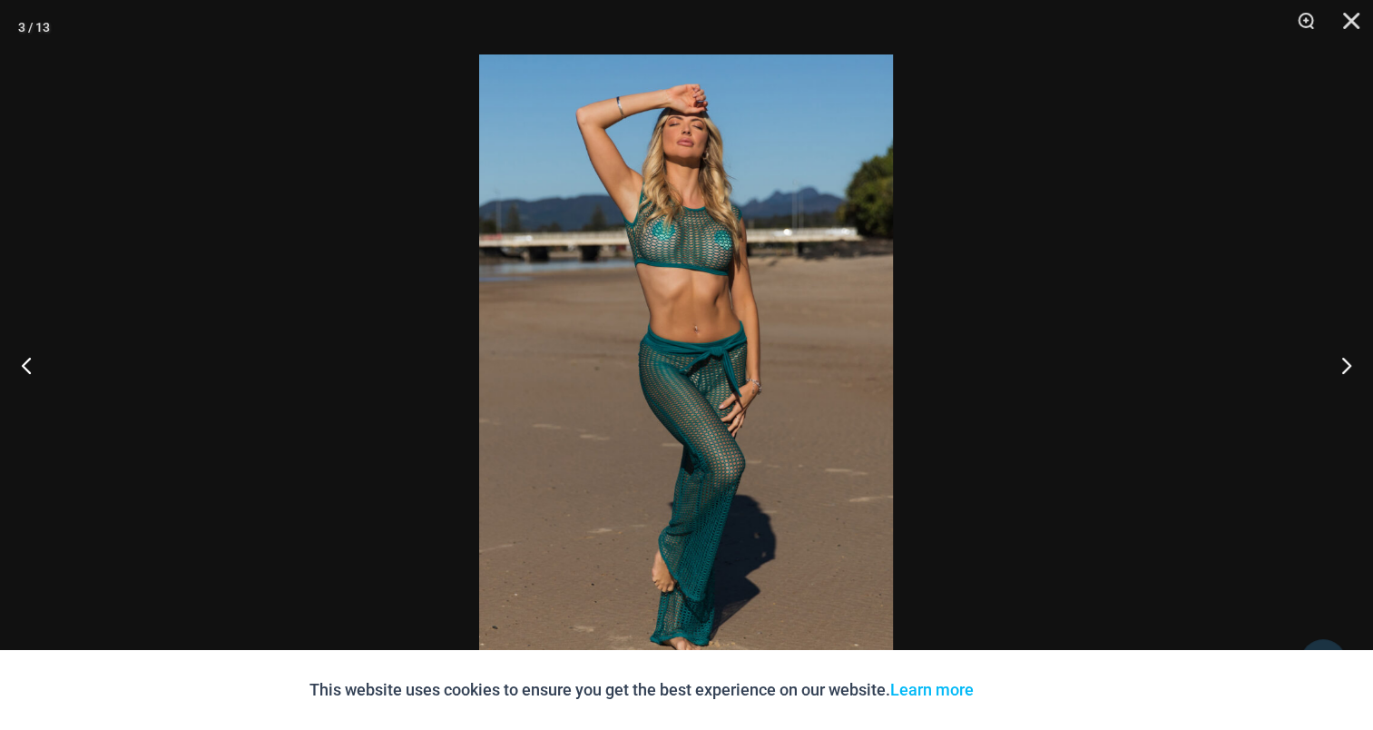
click at [654, 319] on img at bounding box center [686, 364] width 414 height 621
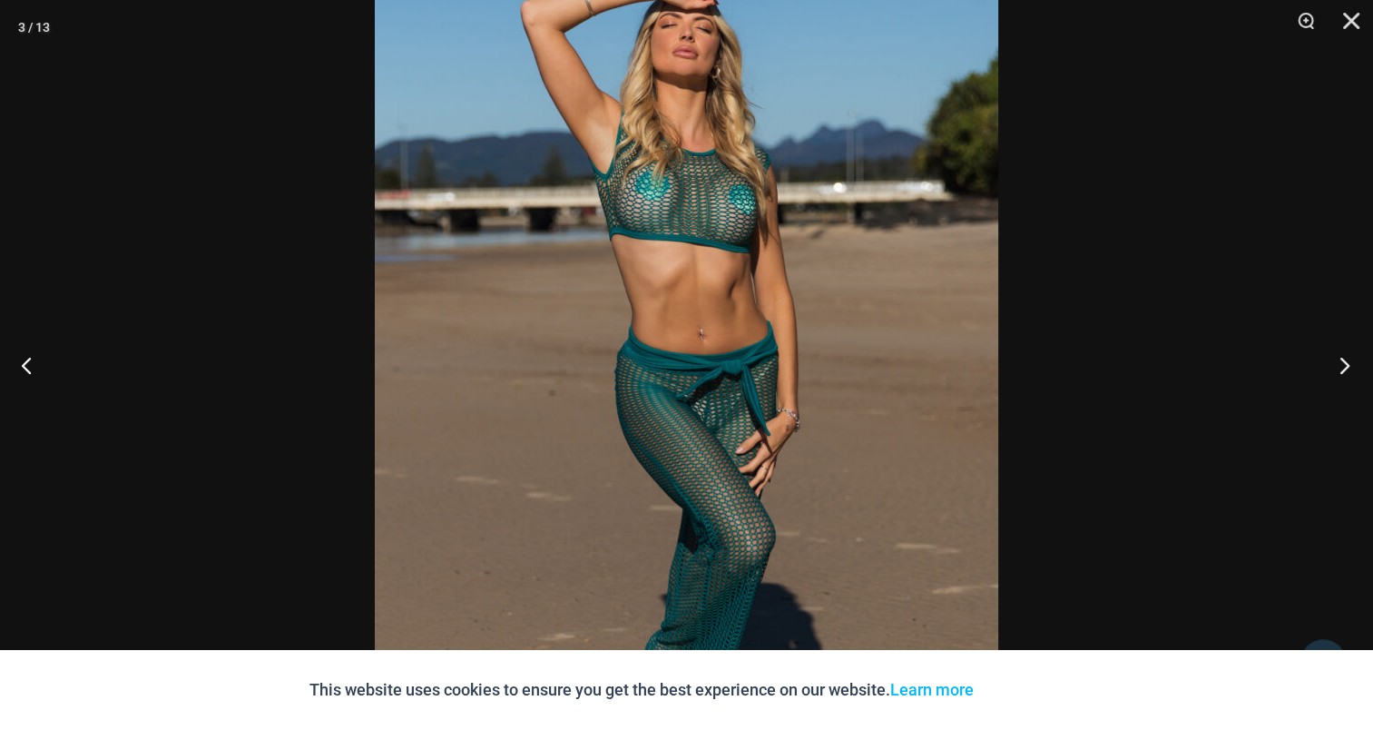
click at [1348, 352] on button "Next" at bounding box center [1339, 364] width 68 height 91
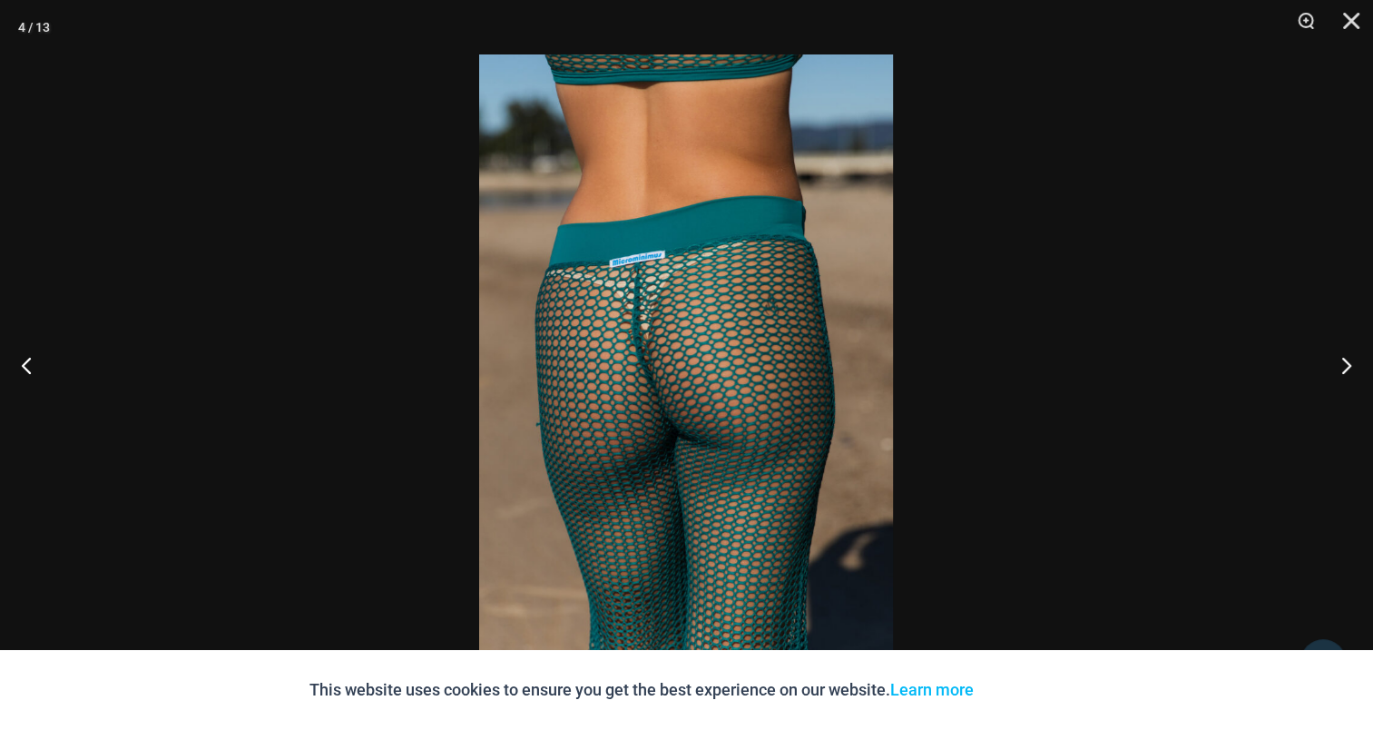
click at [737, 300] on img at bounding box center [686, 364] width 414 height 621
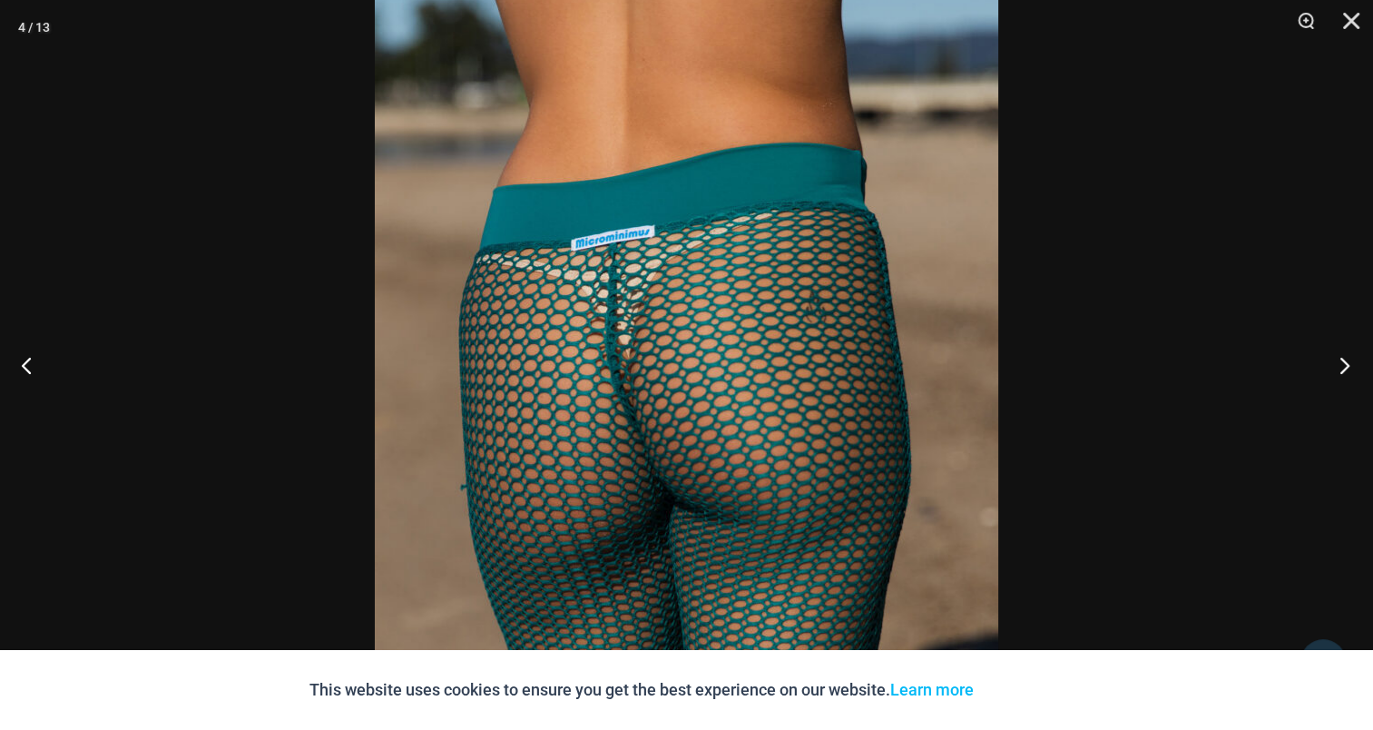
click at [1360, 359] on button "Next" at bounding box center [1339, 364] width 68 height 91
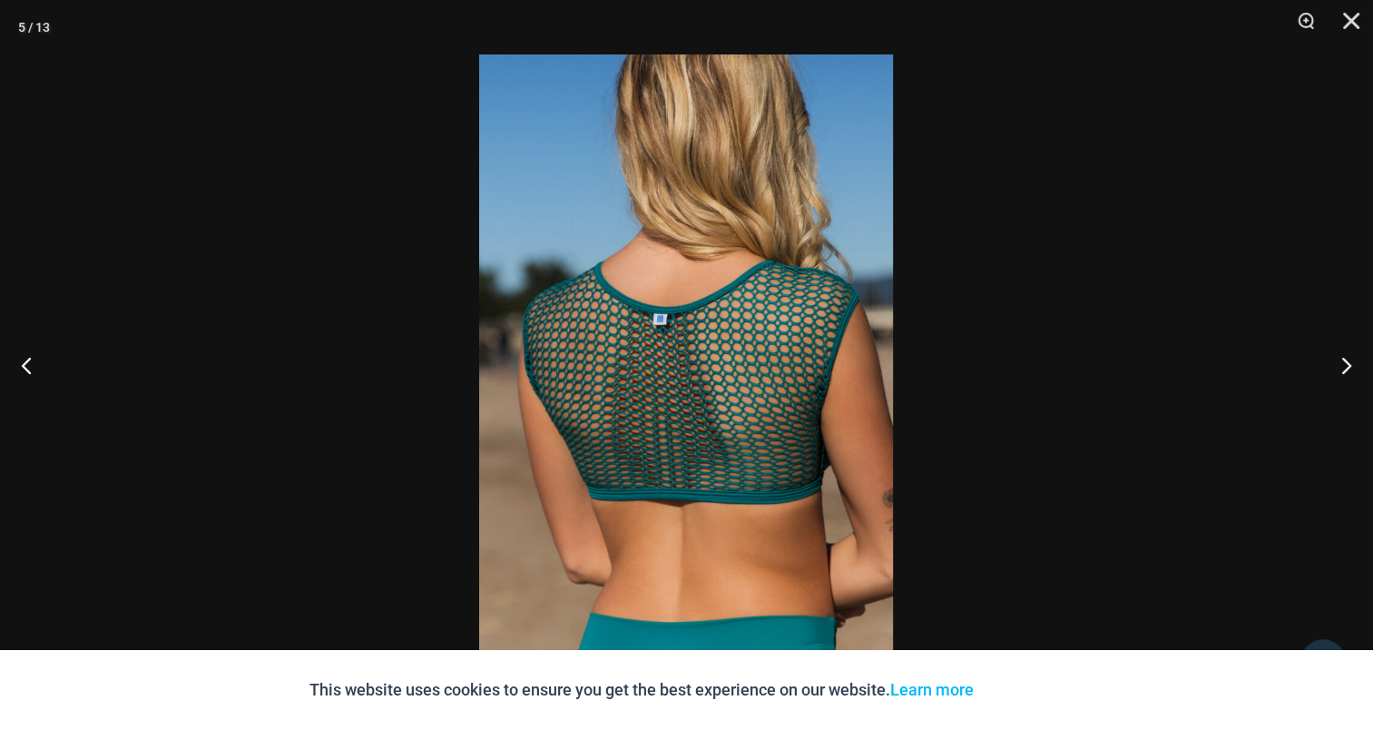
click at [735, 325] on img at bounding box center [686, 364] width 414 height 621
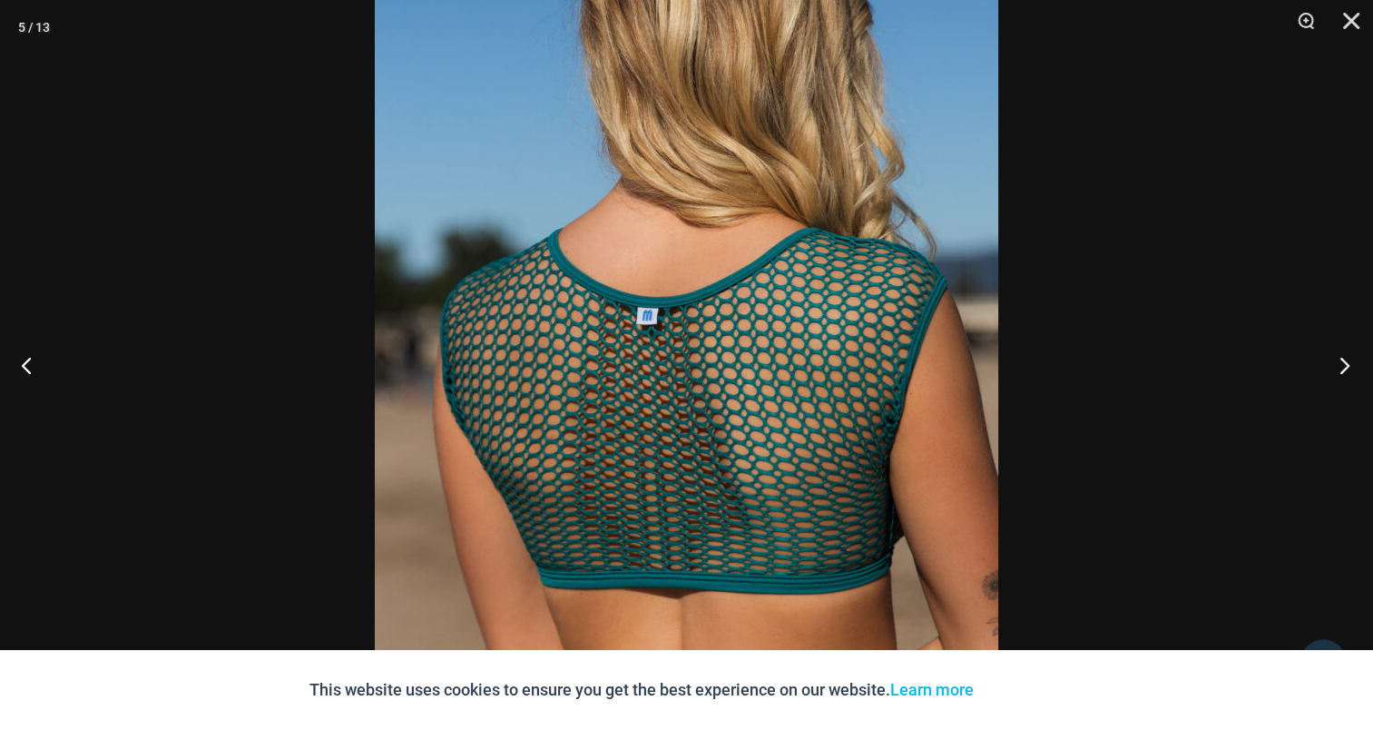
click at [1331, 365] on button "Next" at bounding box center [1339, 364] width 68 height 91
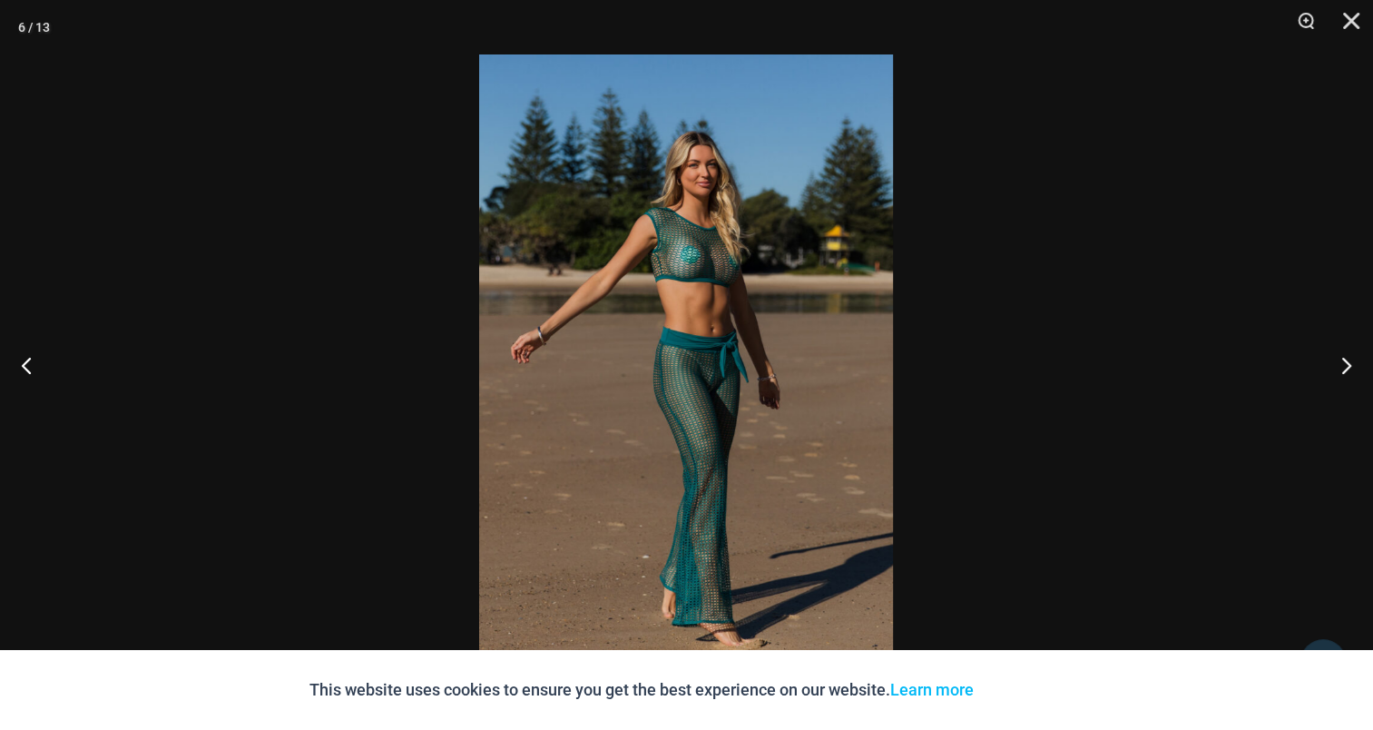
click at [753, 319] on img at bounding box center [686, 364] width 414 height 621
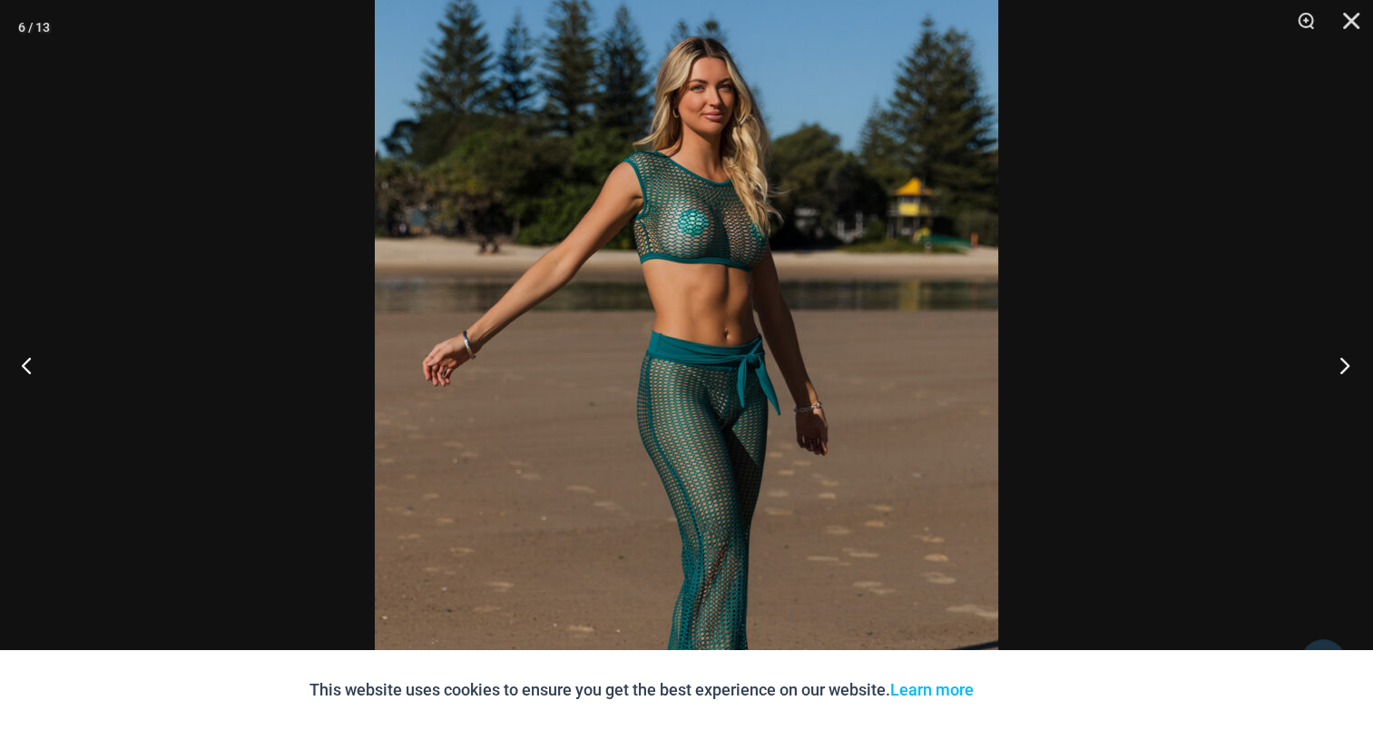
click at [1346, 359] on button "Next" at bounding box center [1339, 364] width 68 height 91
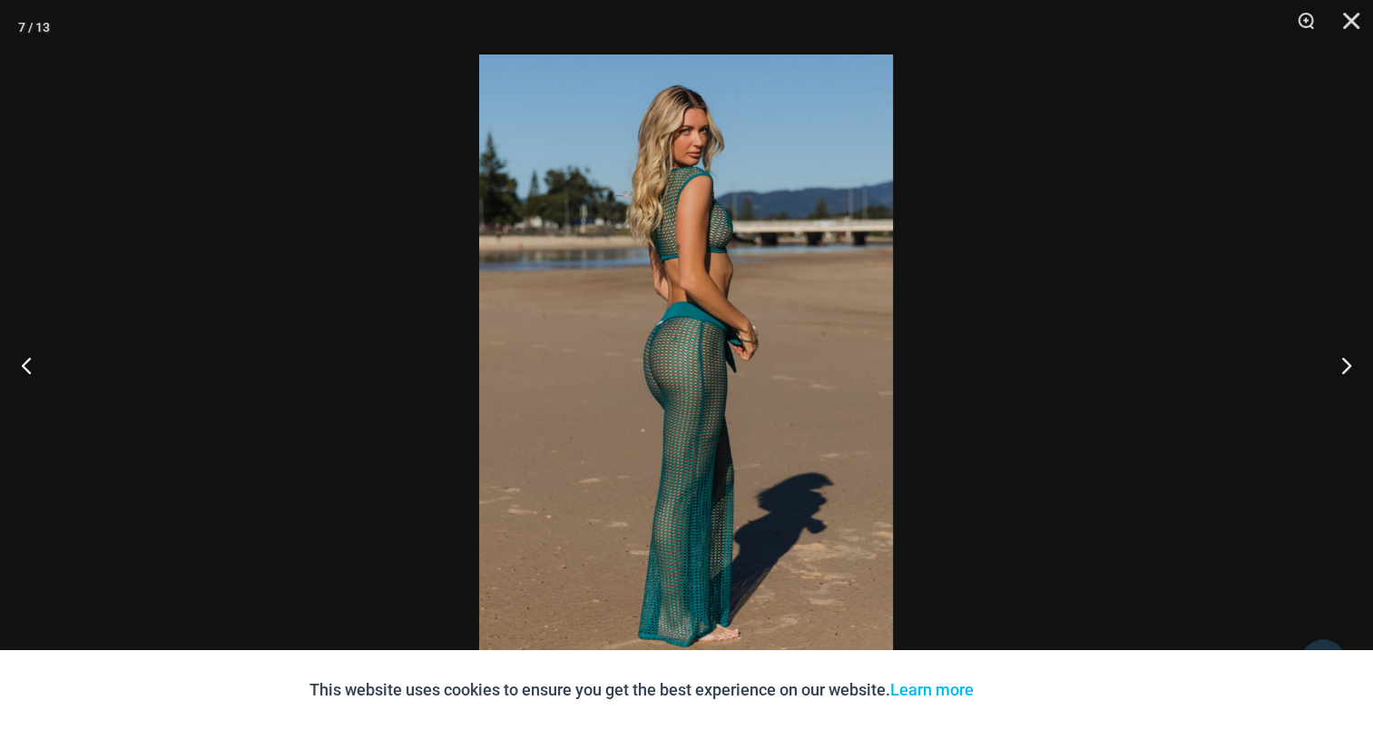
click at [704, 309] on img at bounding box center [686, 364] width 414 height 621
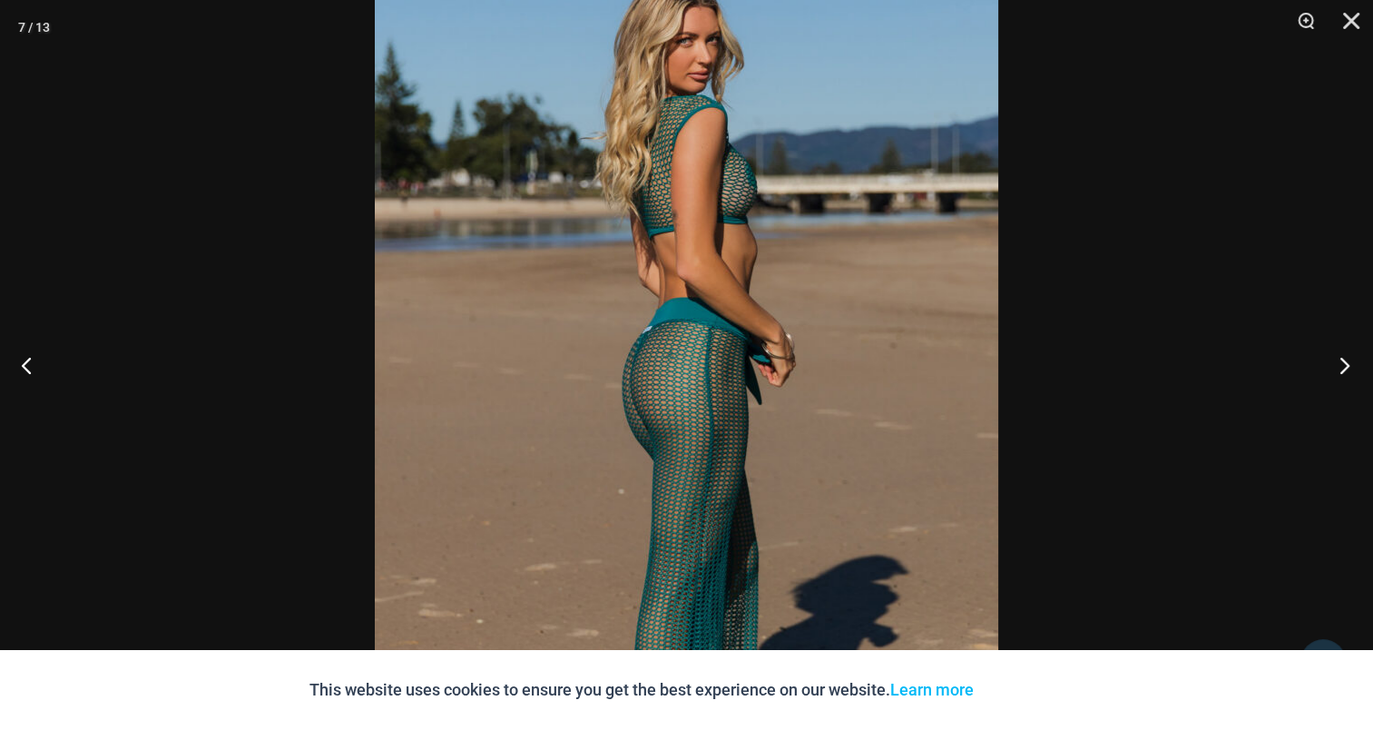
click at [1336, 349] on button "Next" at bounding box center [1339, 364] width 68 height 91
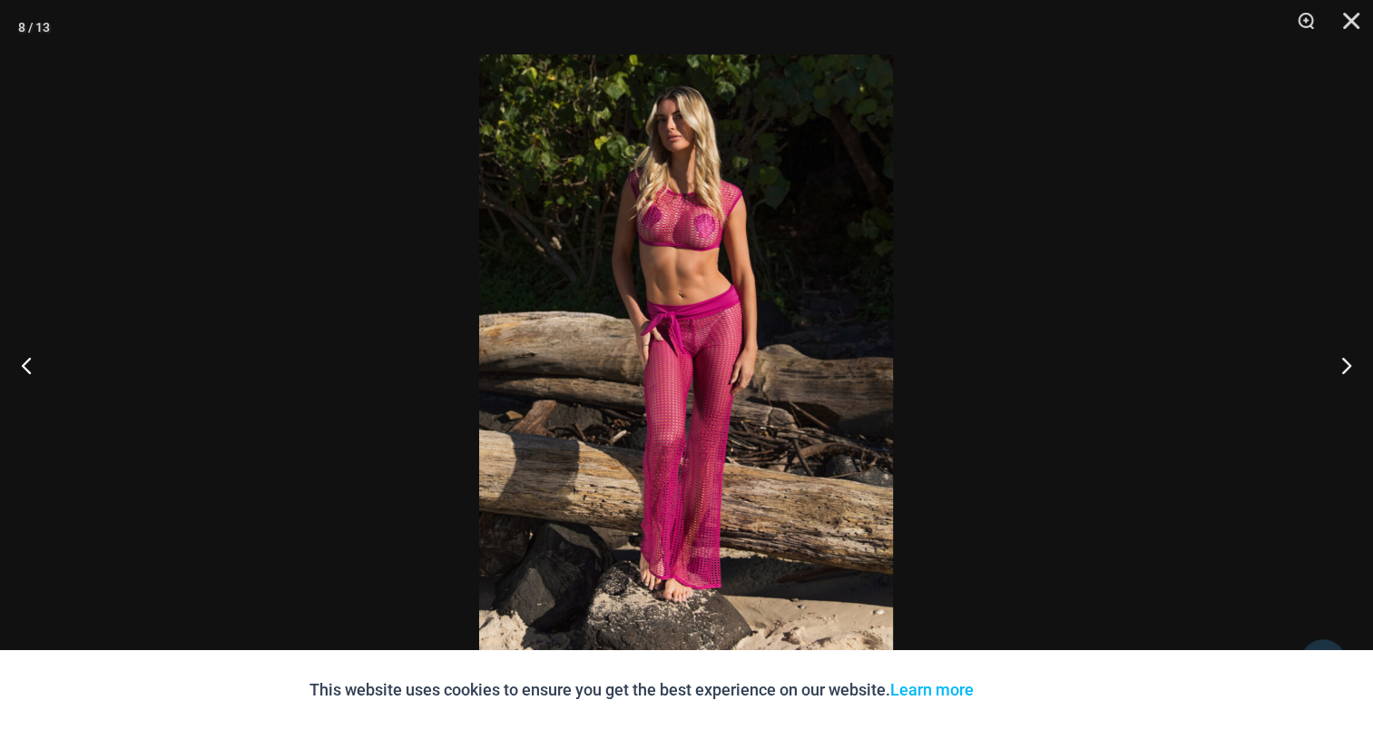
click at [754, 314] on img at bounding box center [686, 364] width 414 height 621
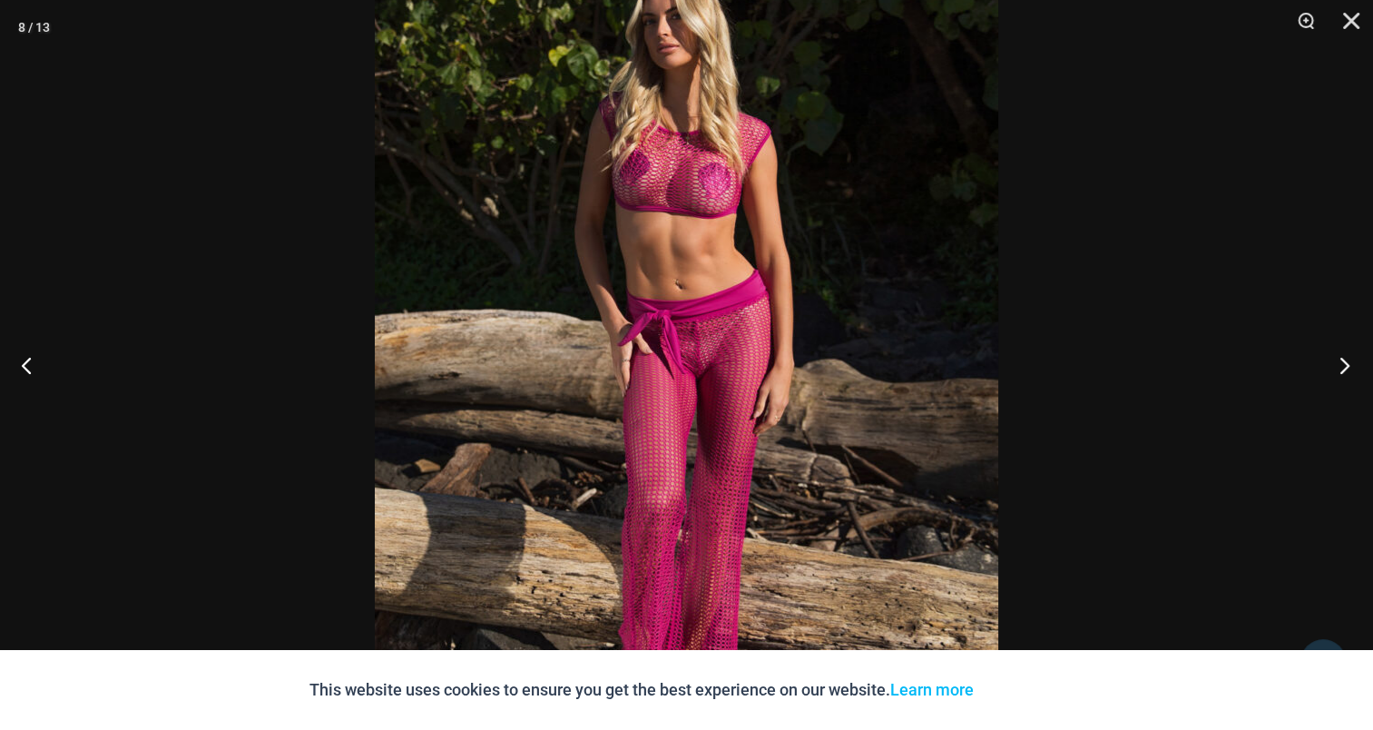
click at [1343, 363] on button "Next" at bounding box center [1339, 364] width 68 height 91
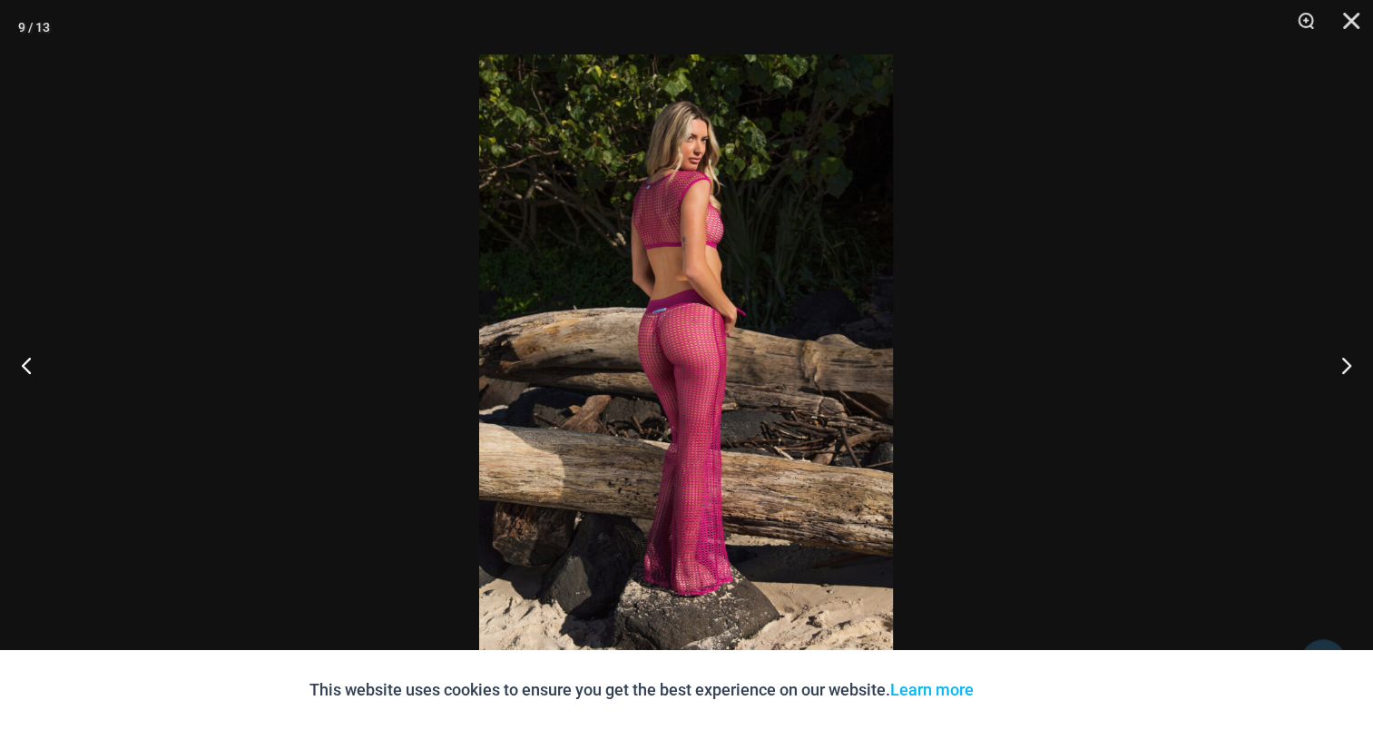
click at [675, 341] on img at bounding box center [686, 364] width 414 height 621
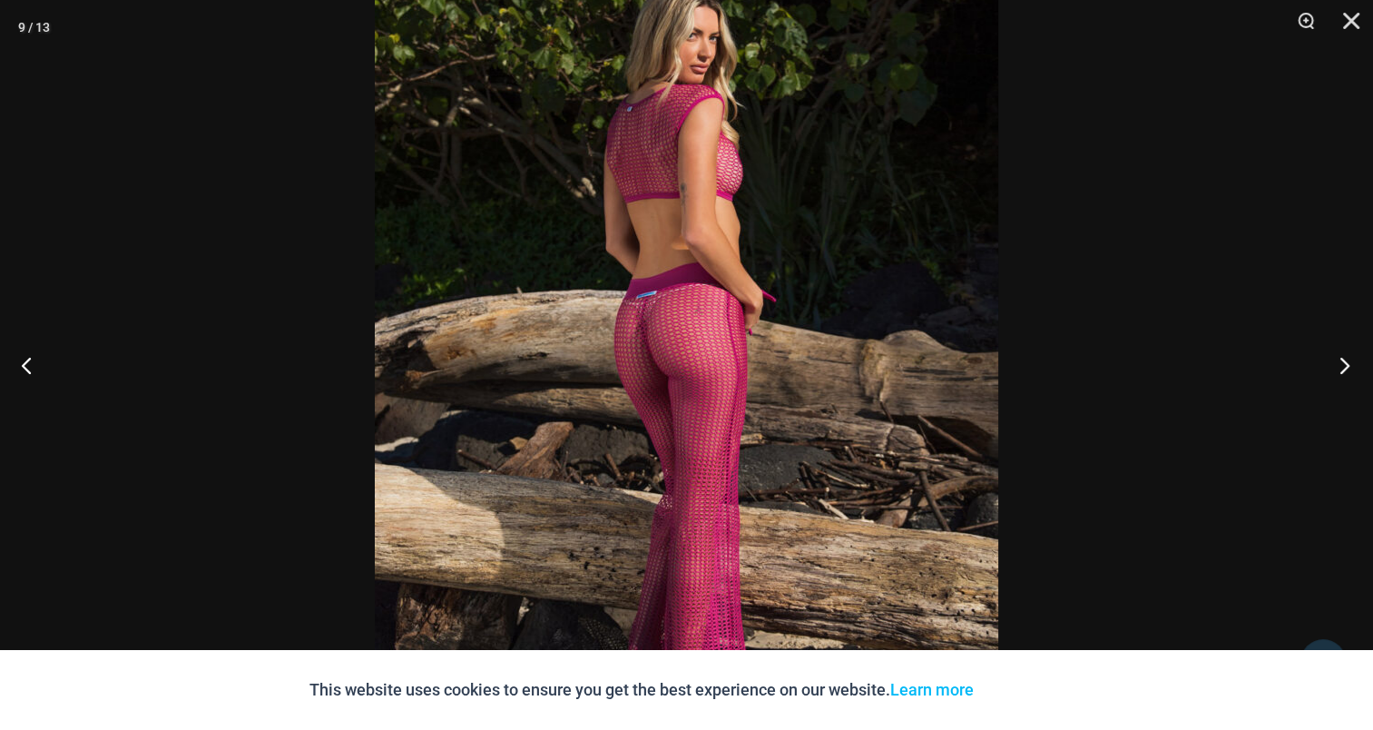
click at [1344, 353] on button "Next" at bounding box center [1339, 364] width 68 height 91
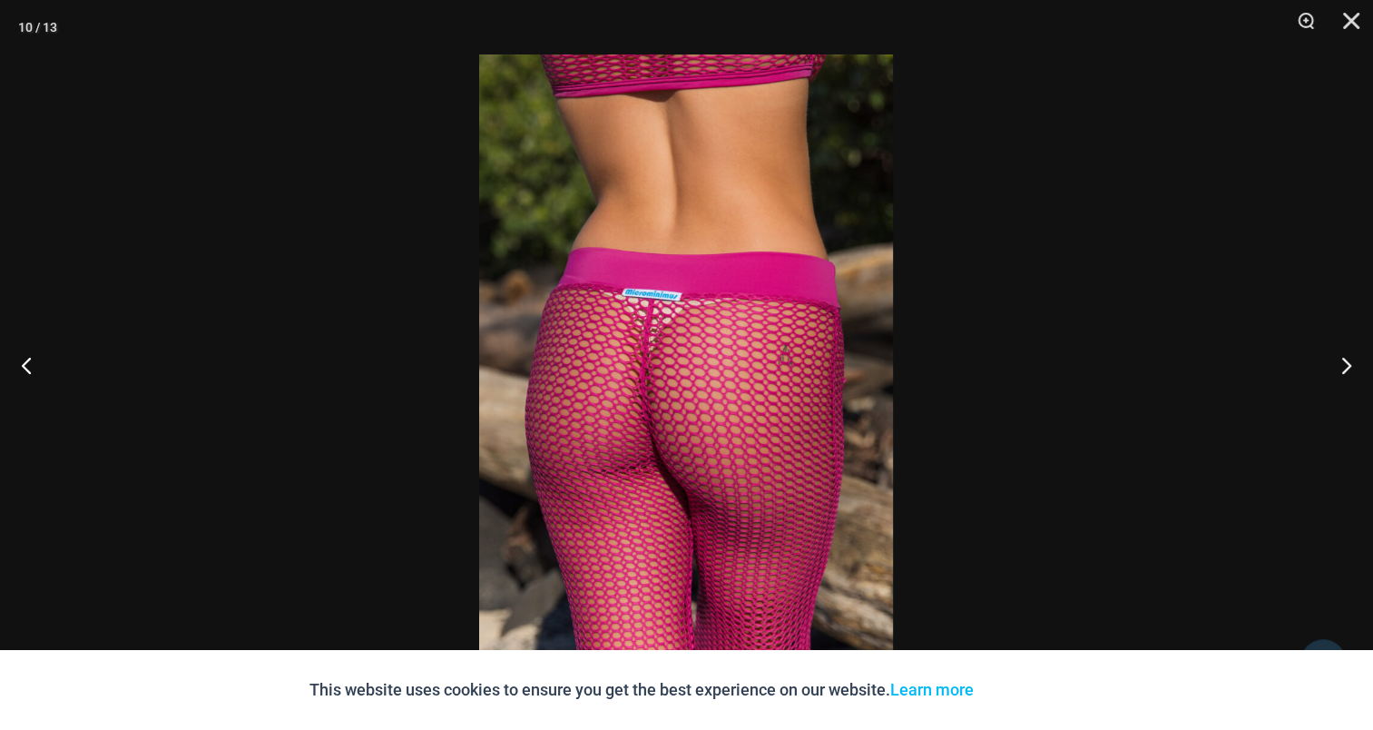
click at [682, 348] on img at bounding box center [686, 364] width 414 height 621
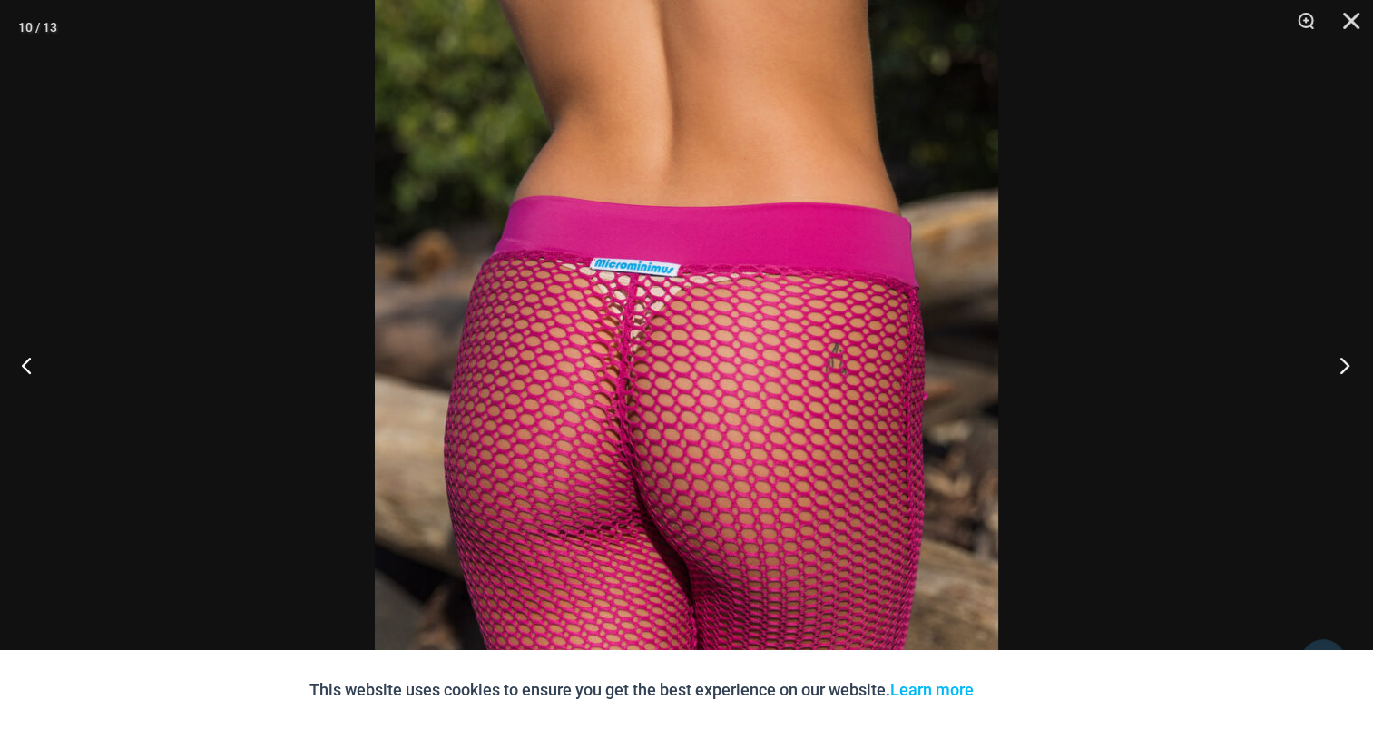
click at [1349, 352] on button "Next" at bounding box center [1339, 364] width 68 height 91
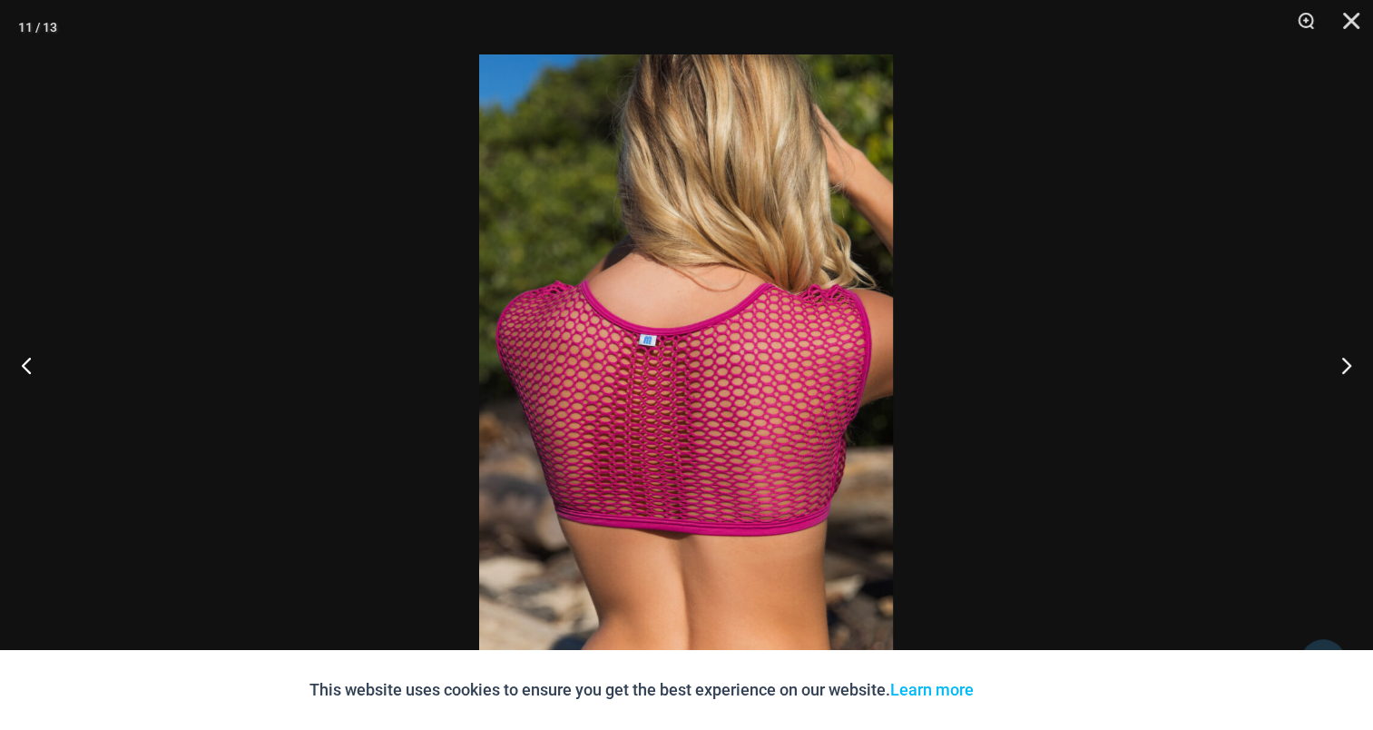
click at [767, 367] on img at bounding box center [686, 364] width 414 height 621
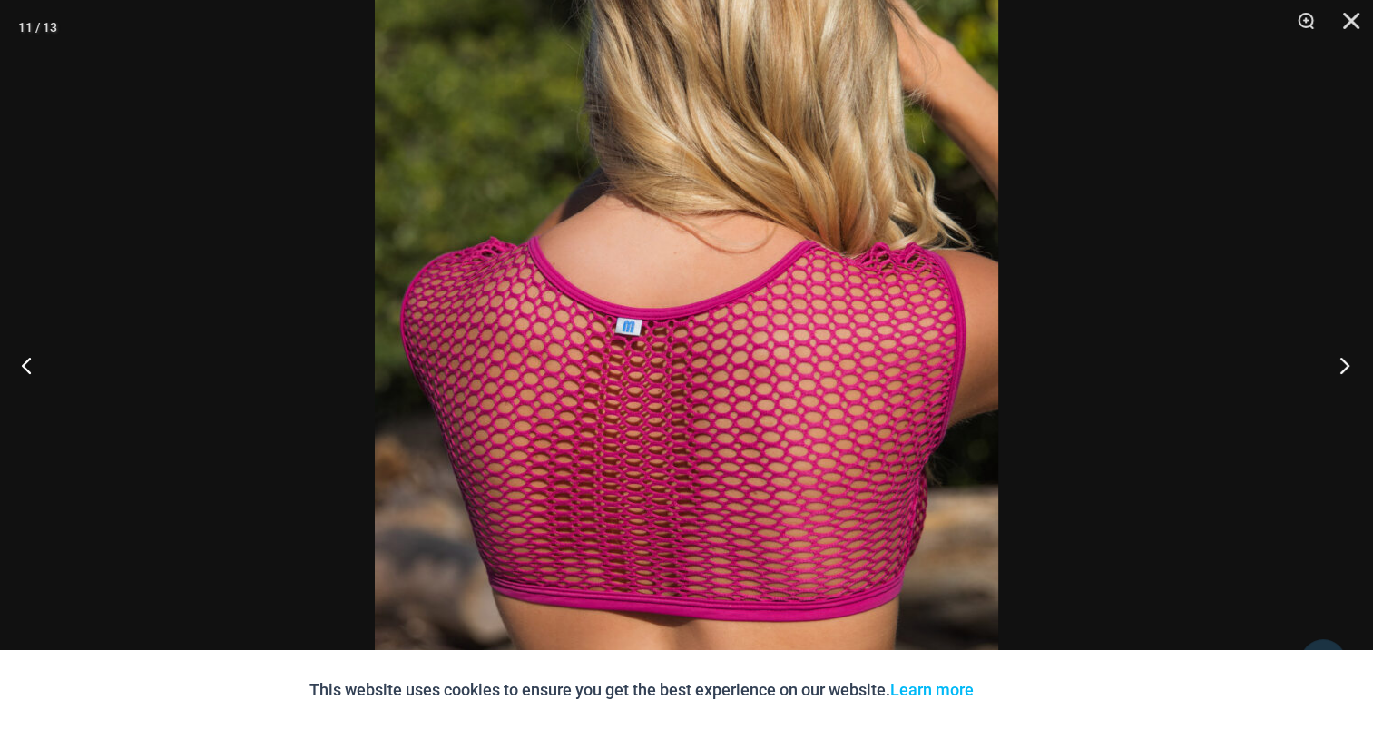
click at [1347, 367] on button "Next" at bounding box center [1339, 364] width 68 height 91
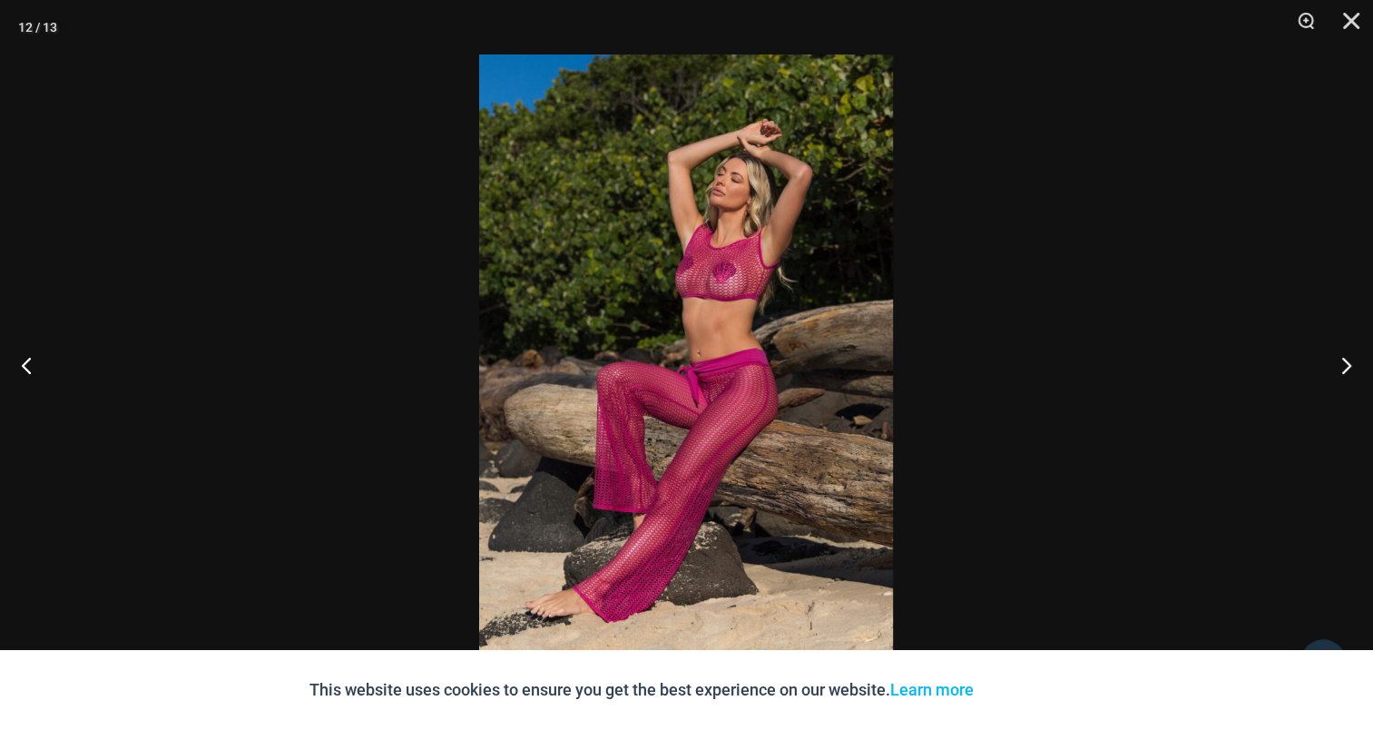
click at [707, 288] on img at bounding box center [686, 364] width 414 height 621
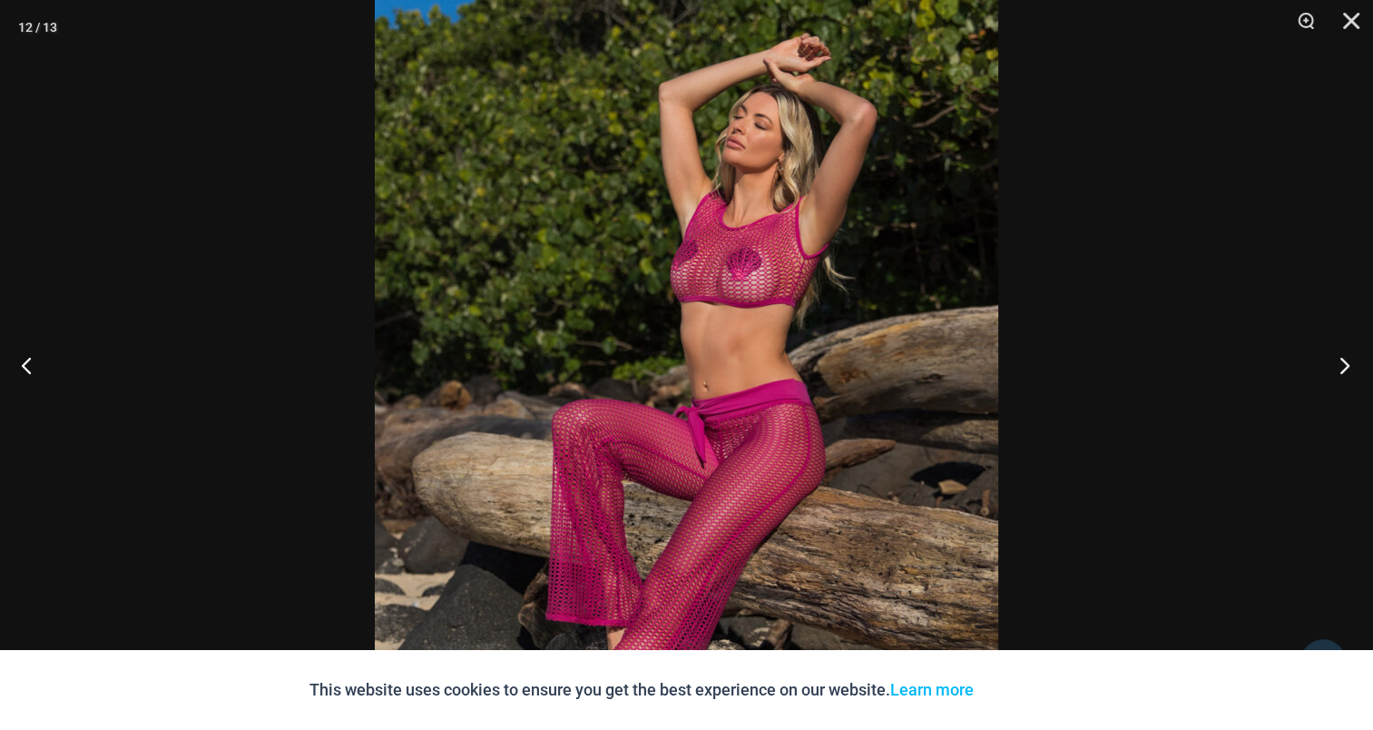
click at [1346, 360] on button "Next" at bounding box center [1339, 364] width 68 height 91
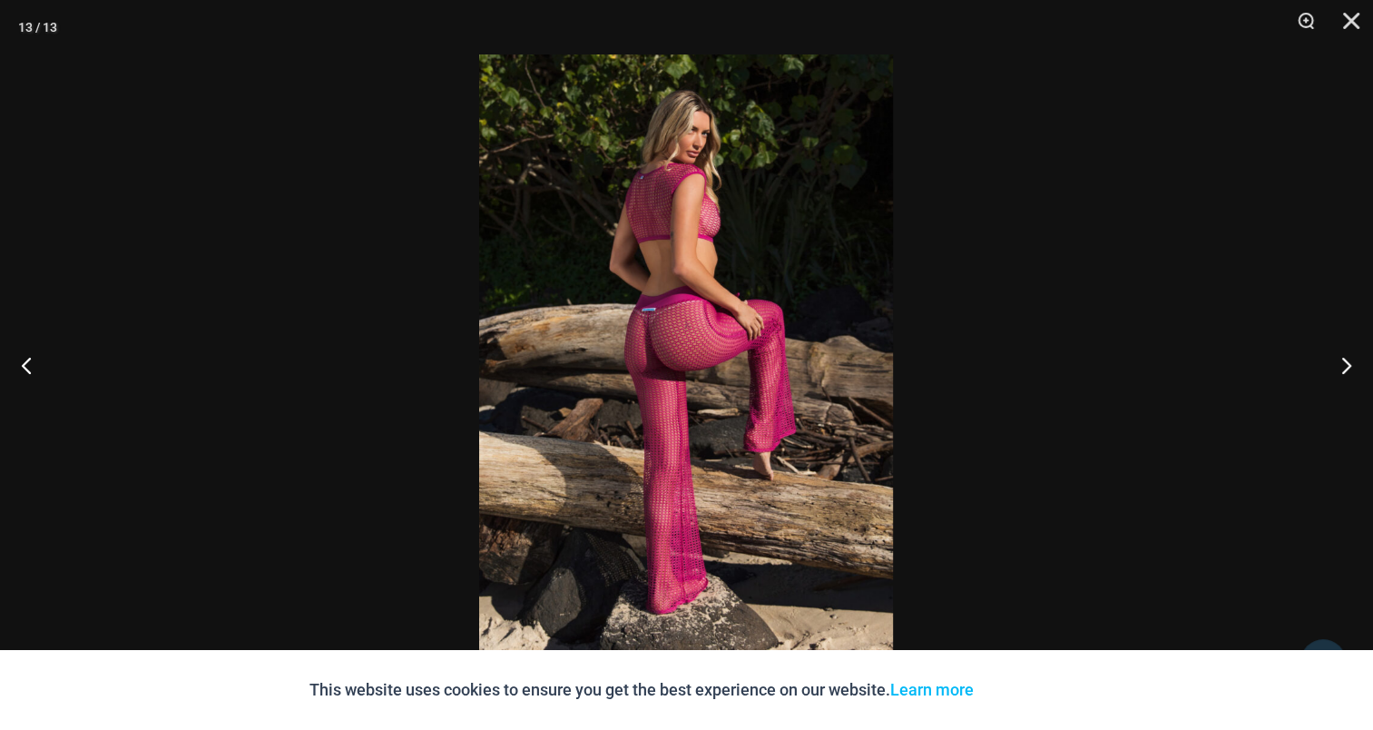
click at [661, 298] on img at bounding box center [686, 364] width 414 height 621
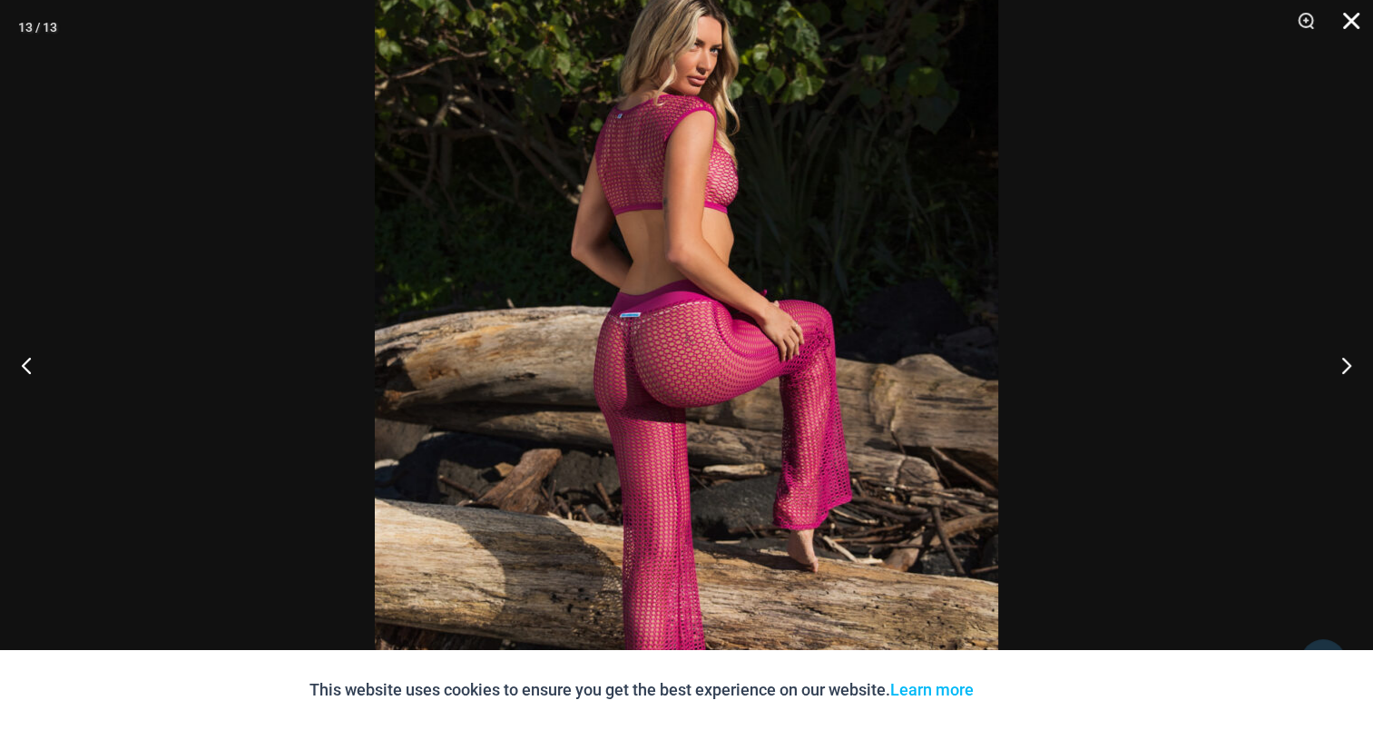
click at [1356, 21] on button "Close" at bounding box center [1344, 27] width 45 height 54
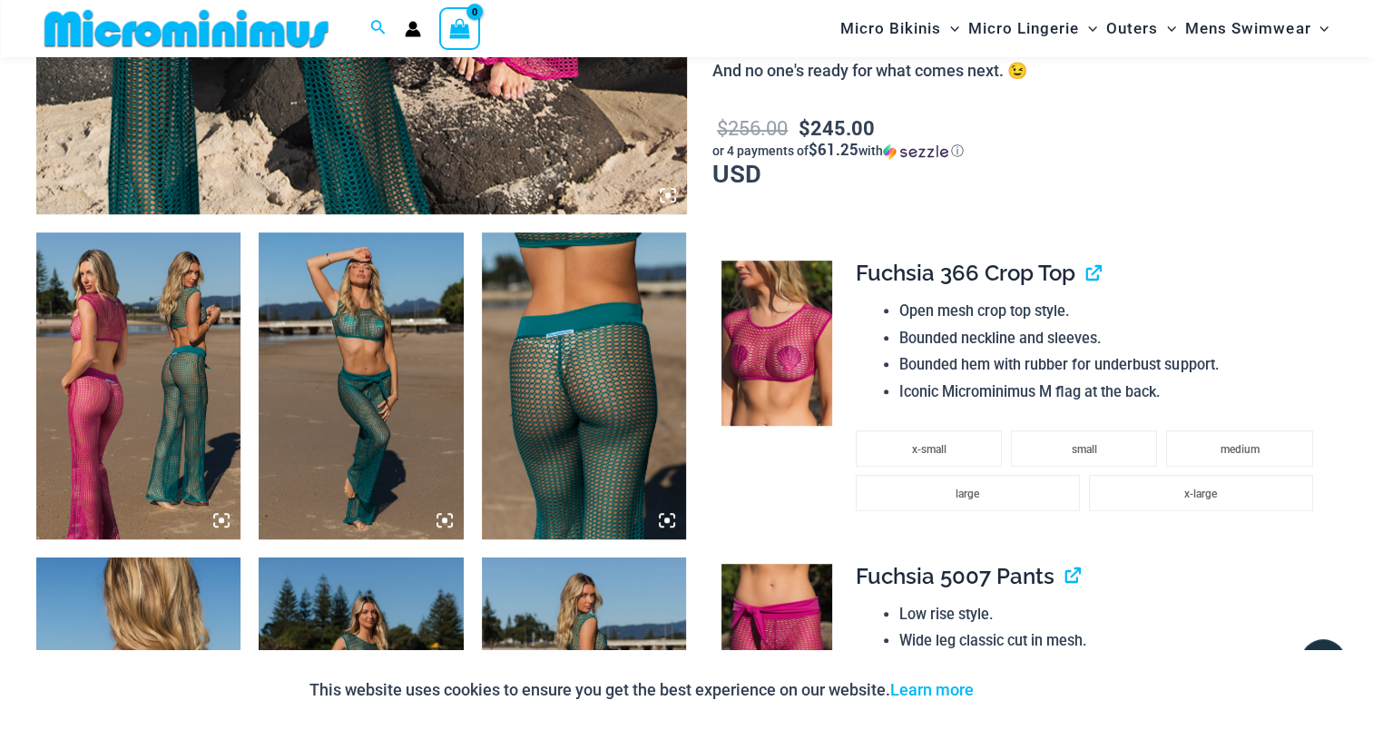
scroll to position [709, 0]
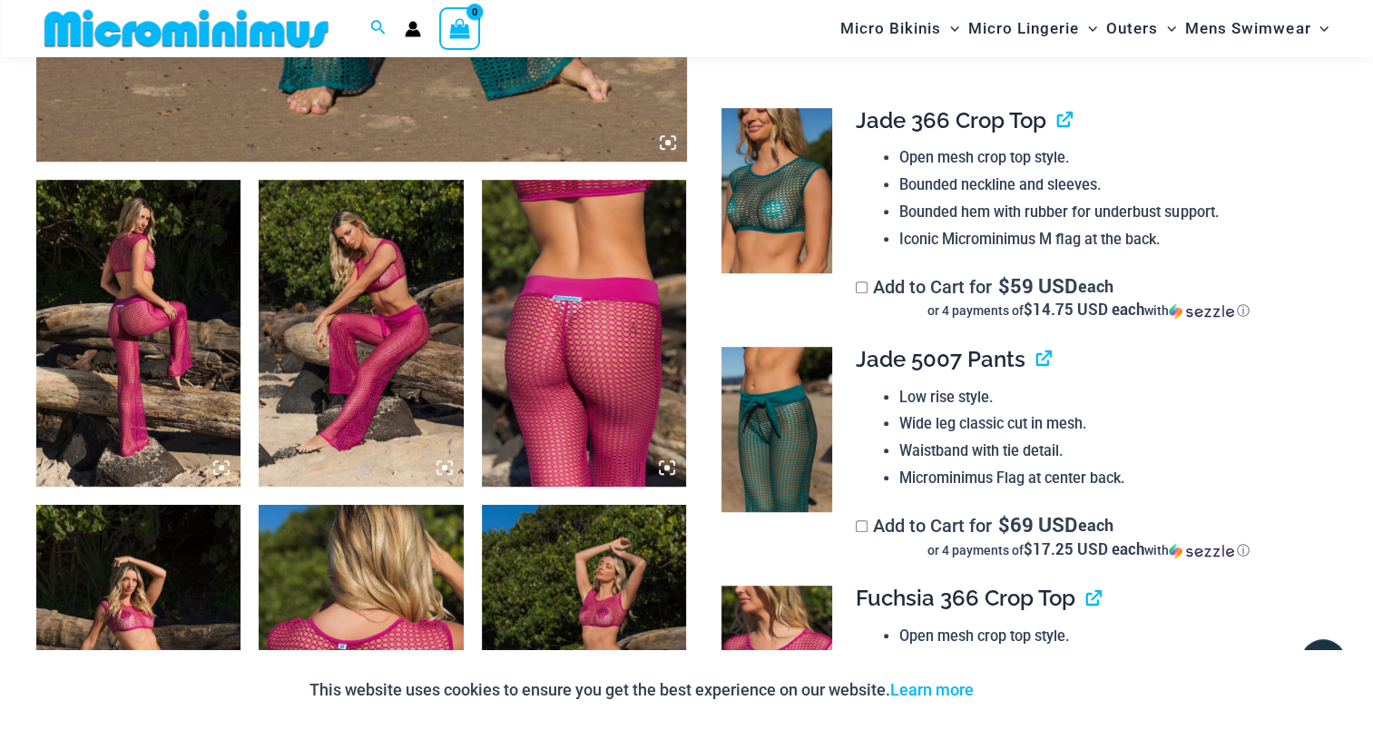
scroll to position [982, 0]
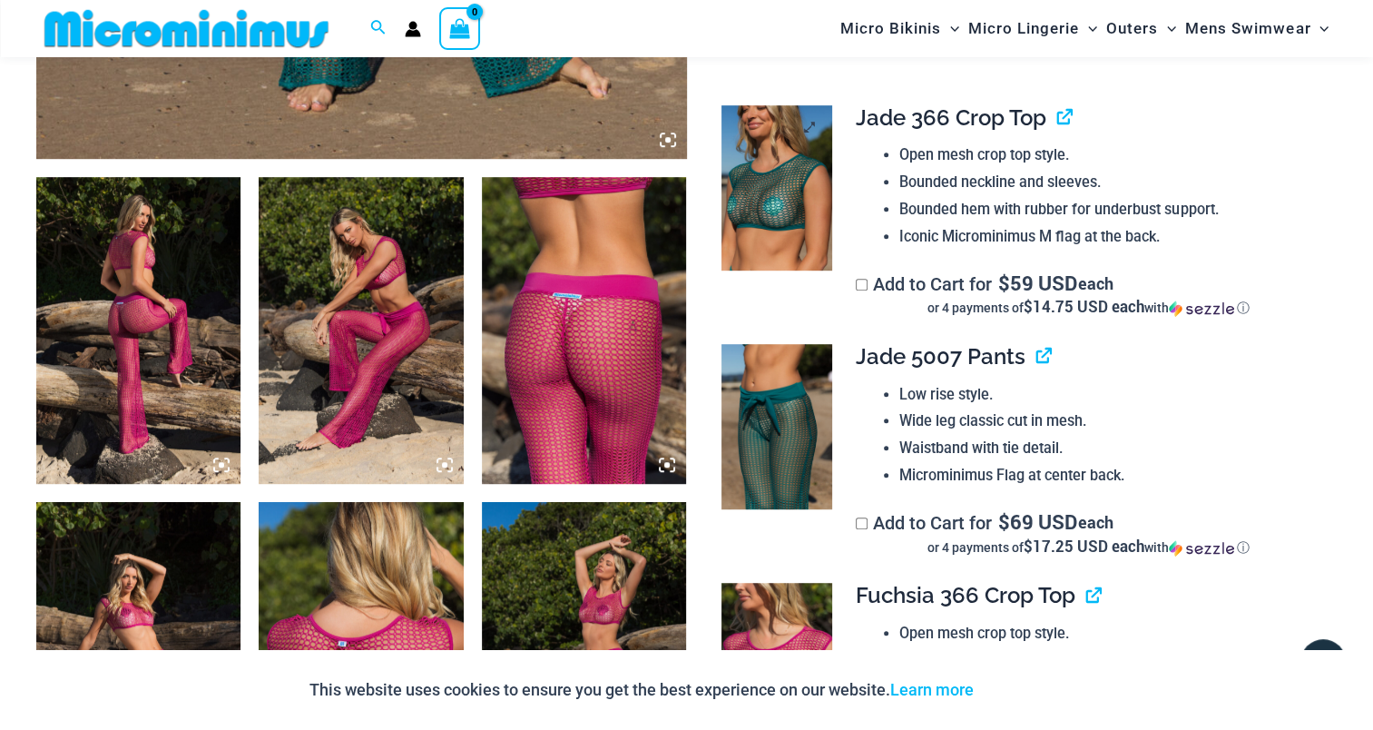
click at [780, 181] on img at bounding box center [776, 187] width 110 height 165
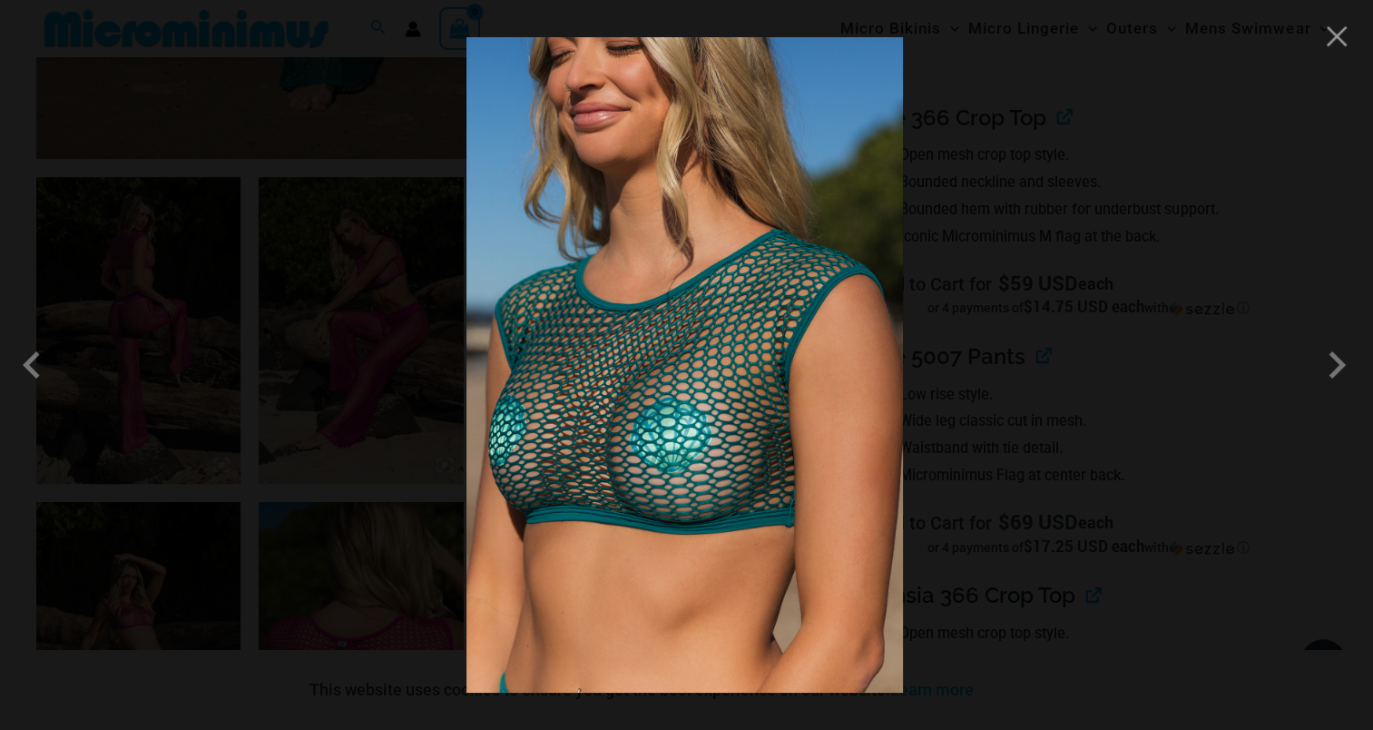
click at [619, 301] on img at bounding box center [684, 364] width 436 height 655
click at [1333, 369] on span at bounding box center [1336, 365] width 54 height 54
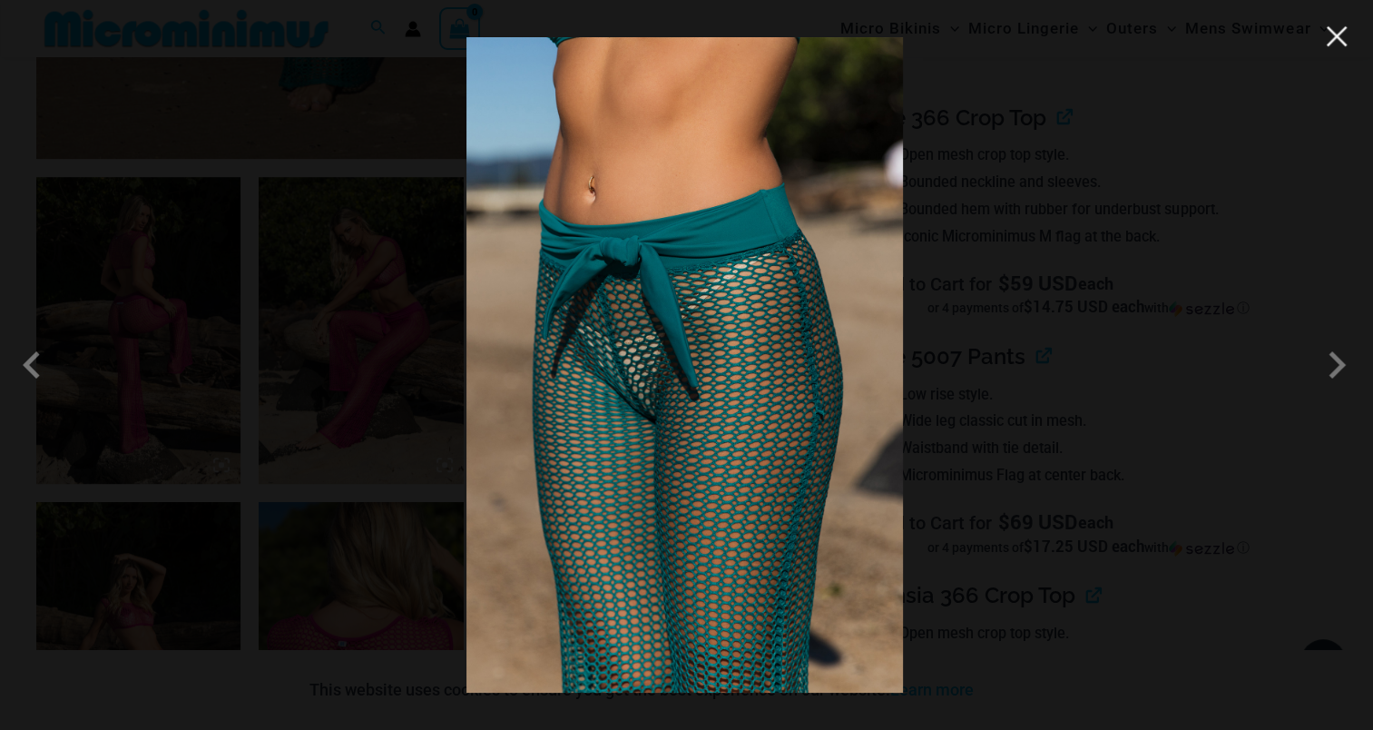
click at [1340, 40] on button "Close" at bounding box center [1336, 36] width 27 height 27
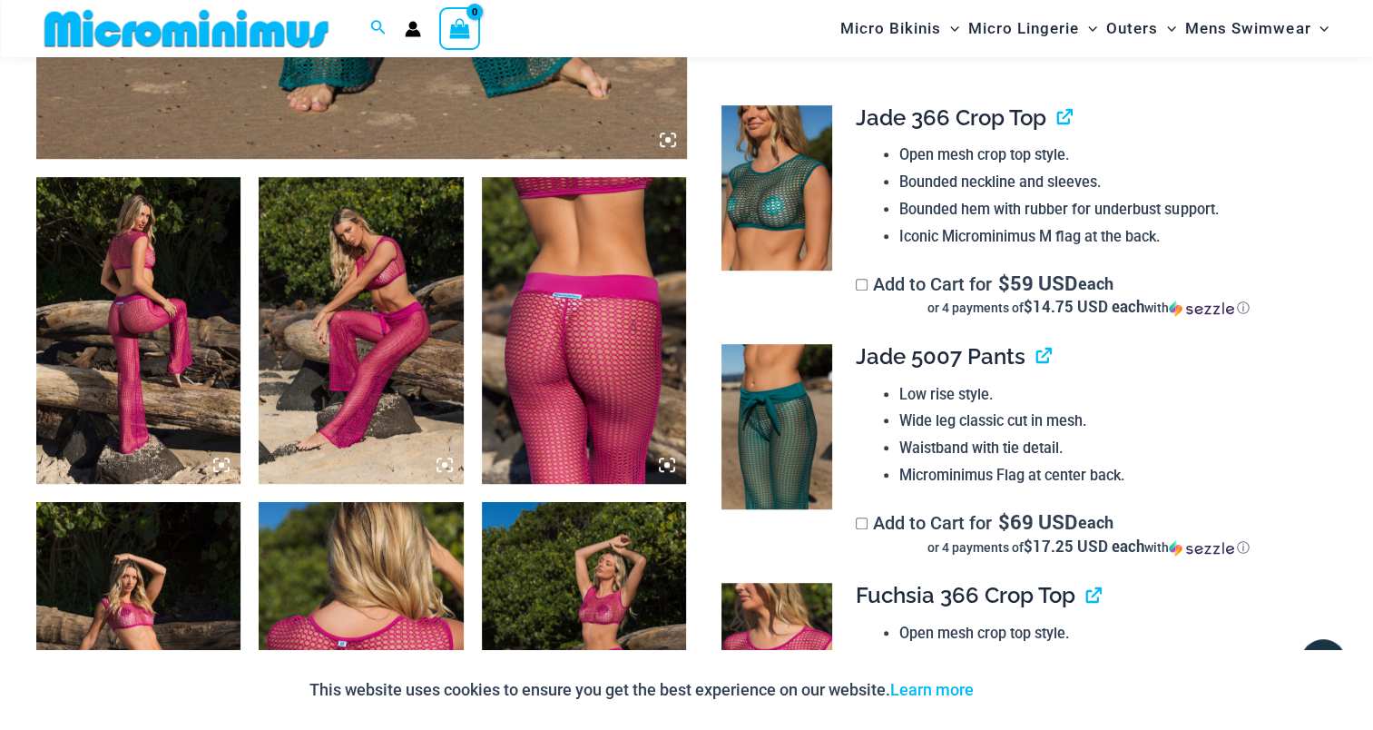
click at [124, 313] on img at bounding box center [138, 330] width 204 height 307
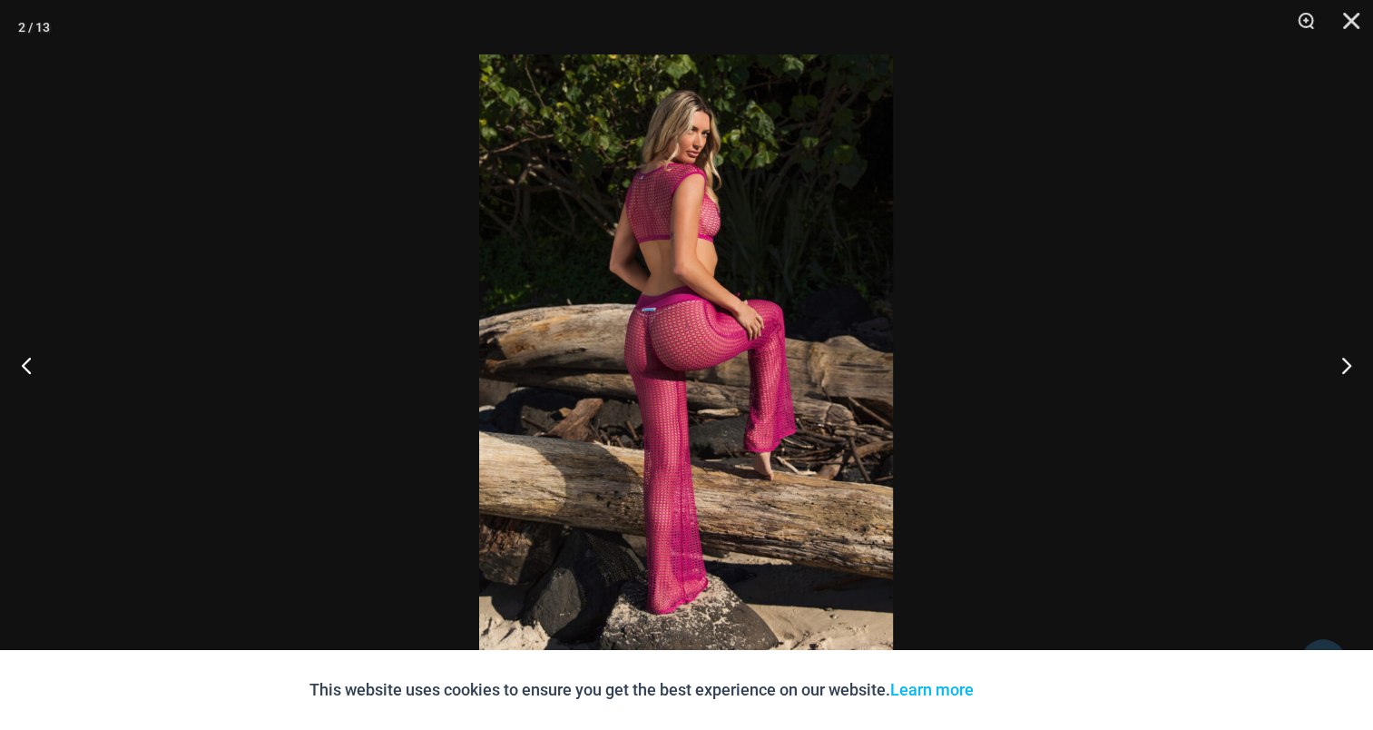
click at [723, 326] on img at bounding box center [686, 364] width 414 height 621
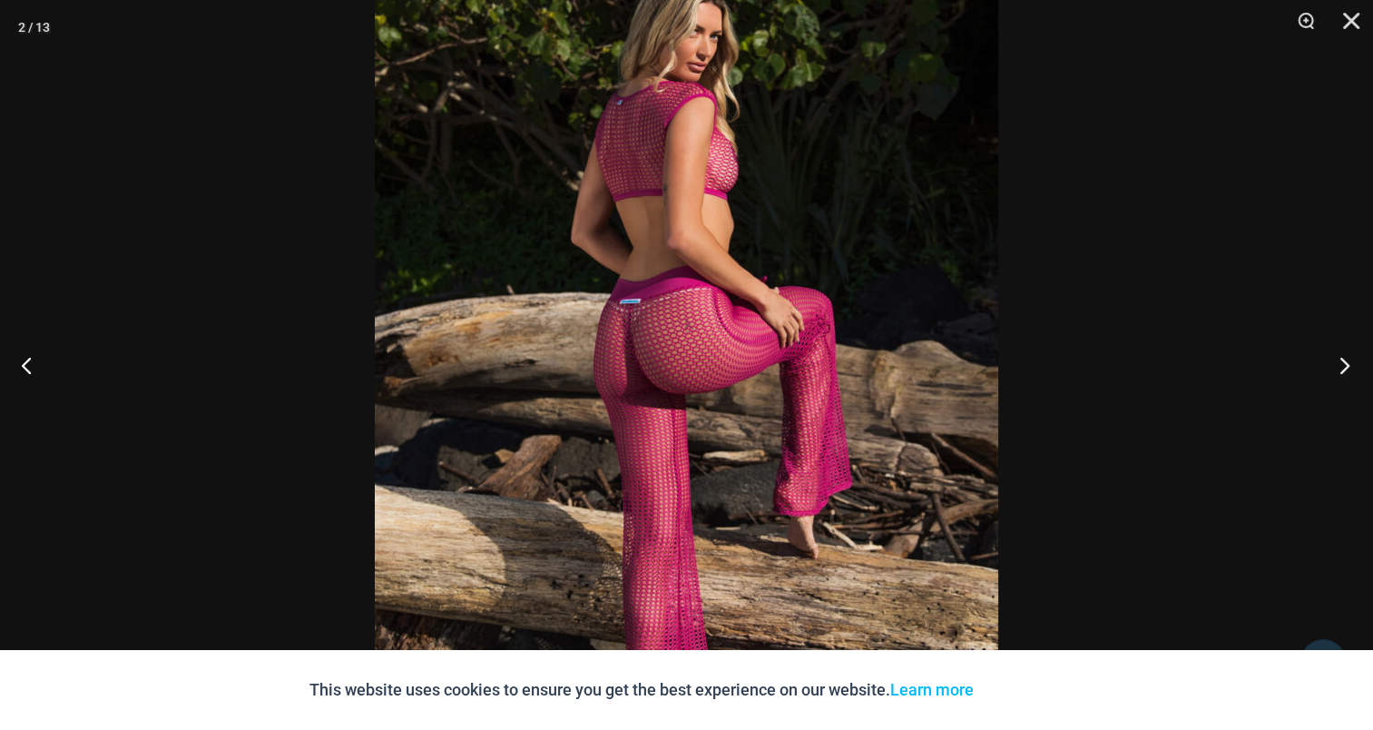
click at [1324, 370] on button "Next" at bounding box center [1339, 364] width 68 height 91
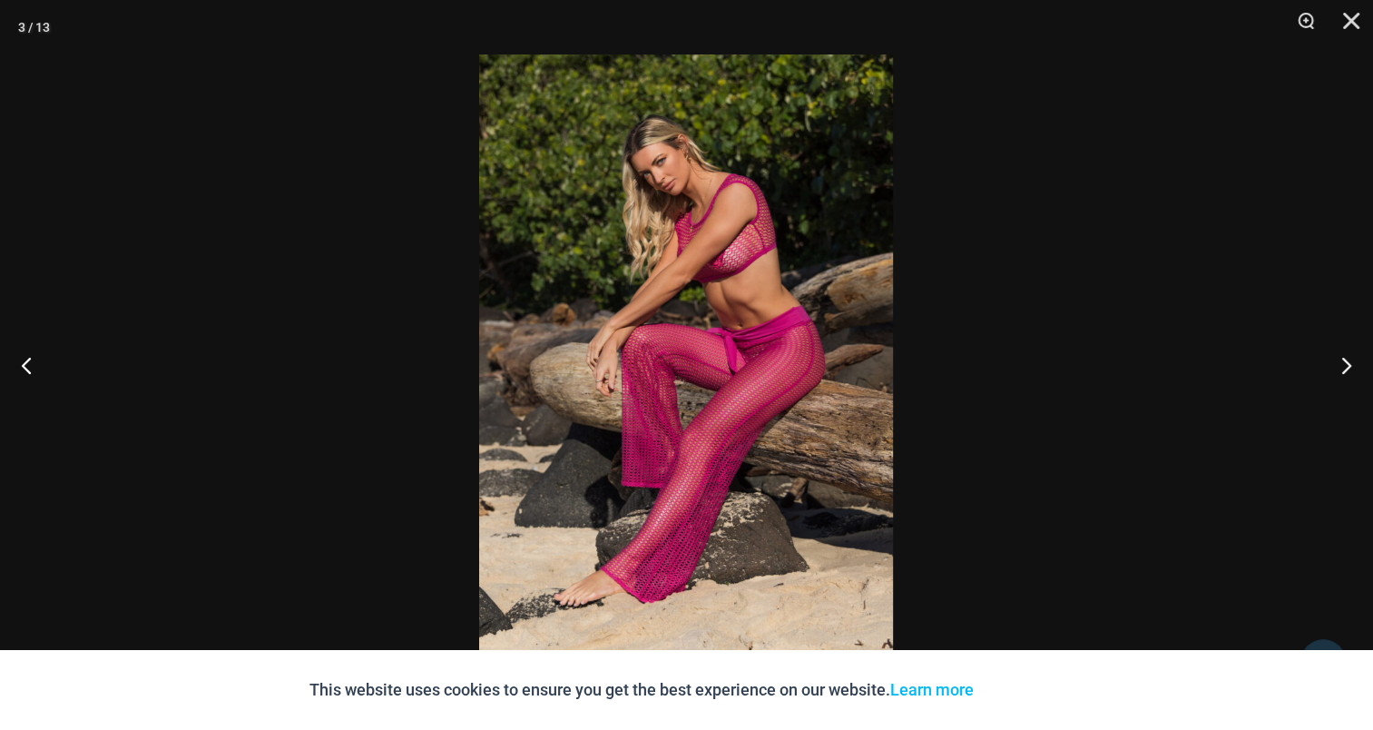
click at [647, 309] on img at bounding box center [686, 364] width 414 height 621
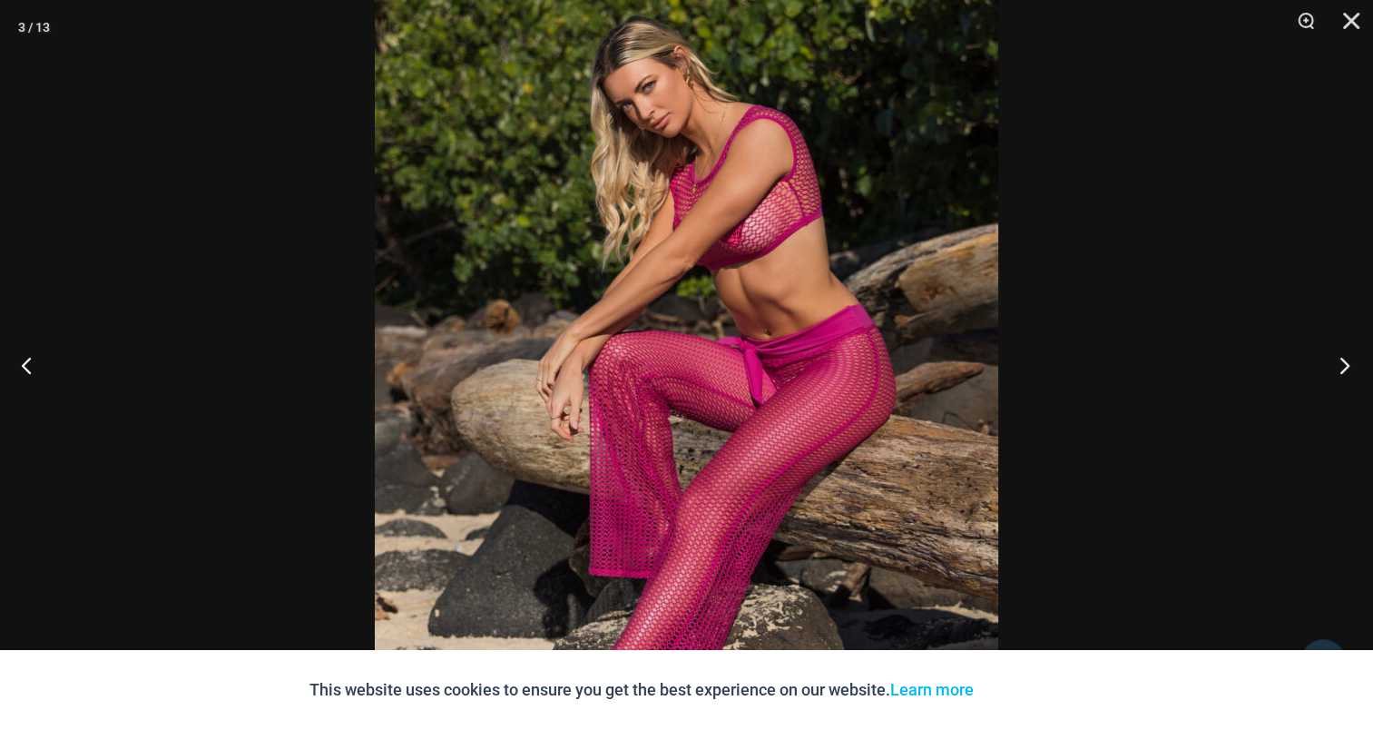
click at [1333, 358] on button "Next" at bounding box center [1339, 364] width 68 height 91
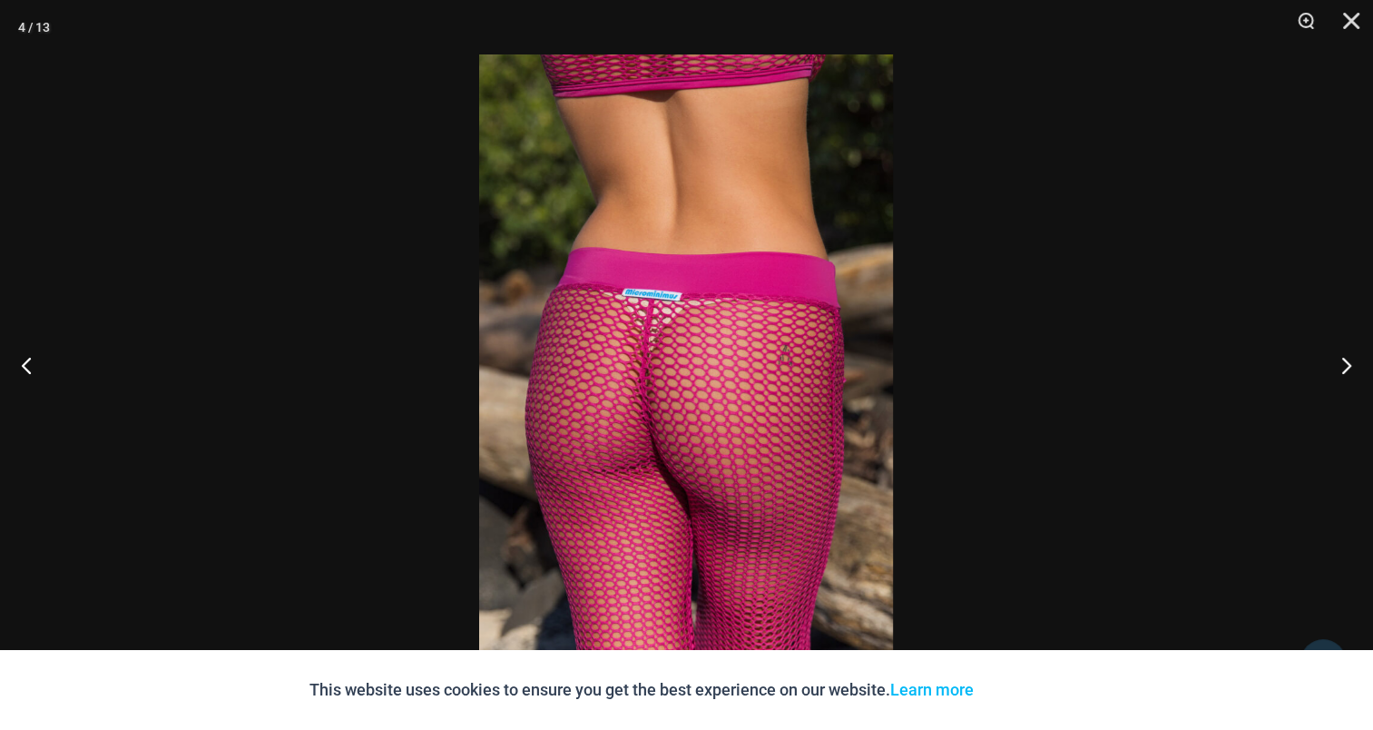
click at [600, 321] on img at bounding box center [686, 364] width 414 height 621
